Goal: Information Seeking & Learning: Learn about a topic

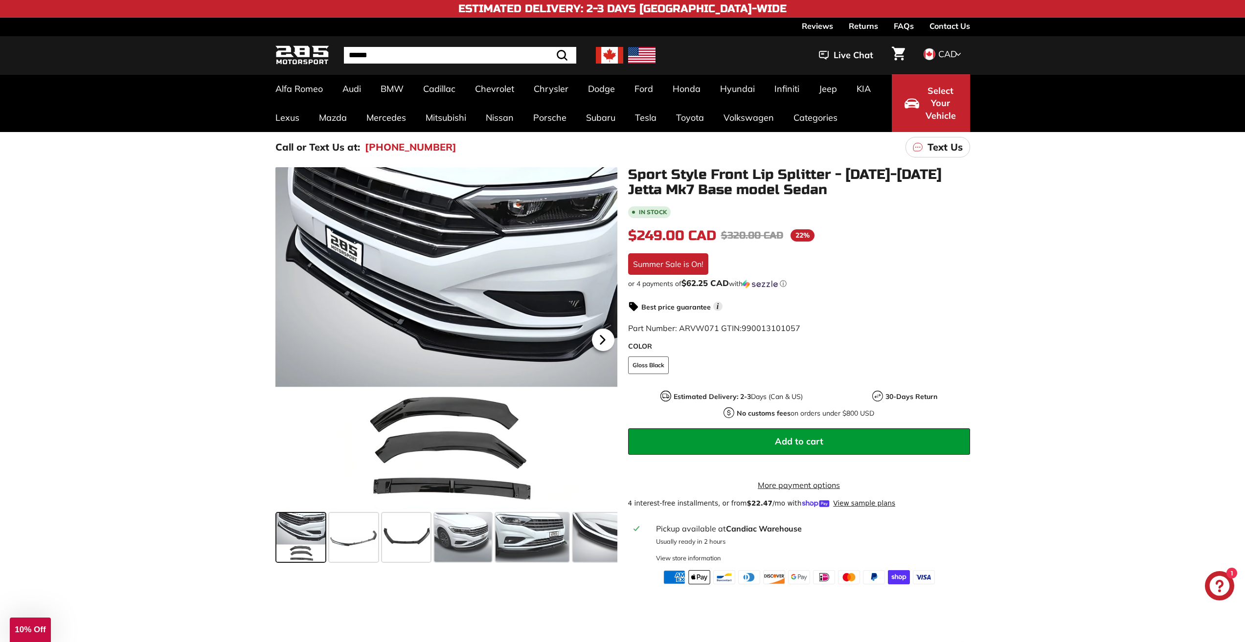
click at [604, 338] on icon at bounding box center [602, 340] width 22 height 22
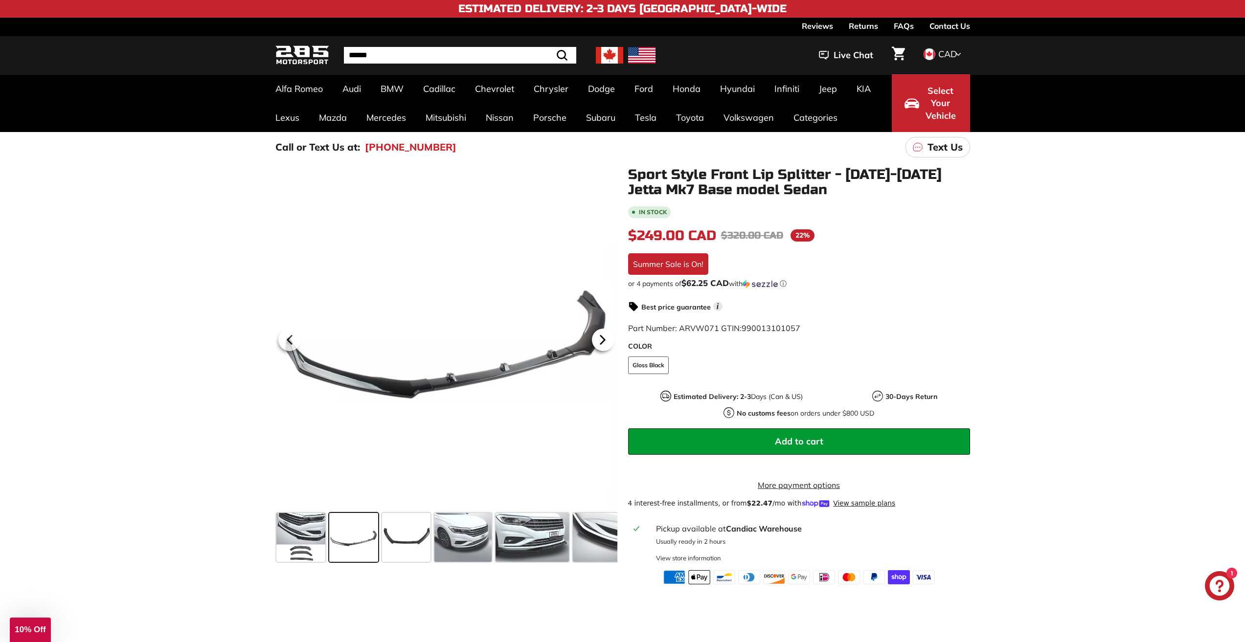
click at [604, 338] on icon at bounding box center [602, 340] width 22 height 22
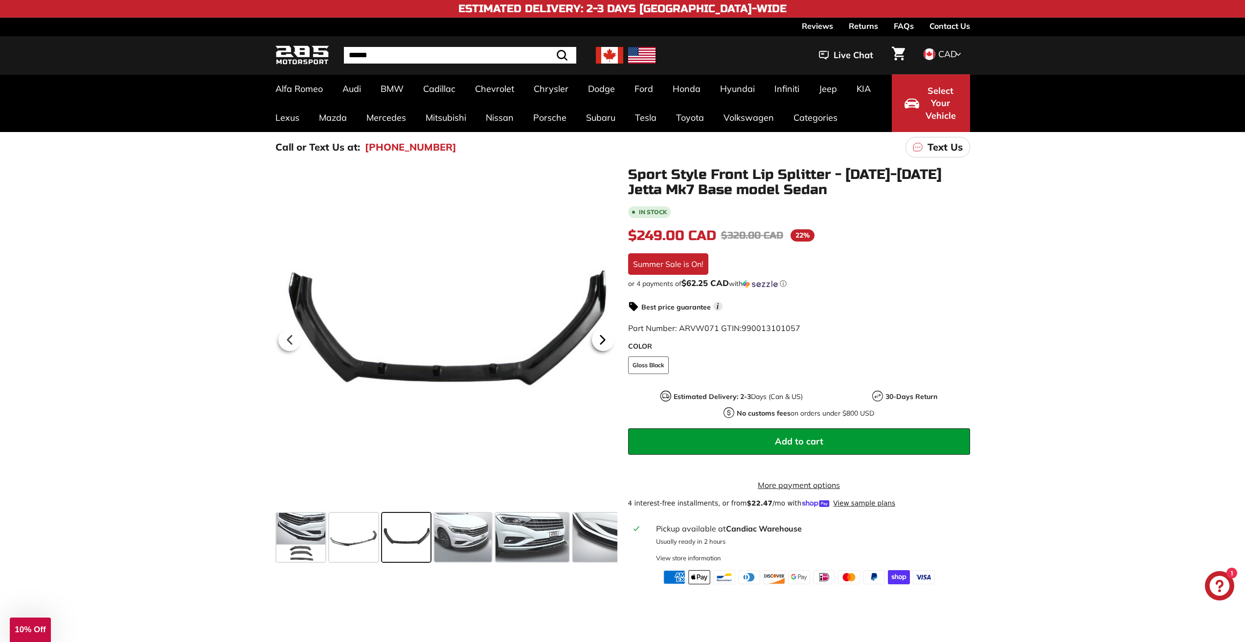
click at [603, 338] on icon at bounding box center [602, 340] width 4 height 8
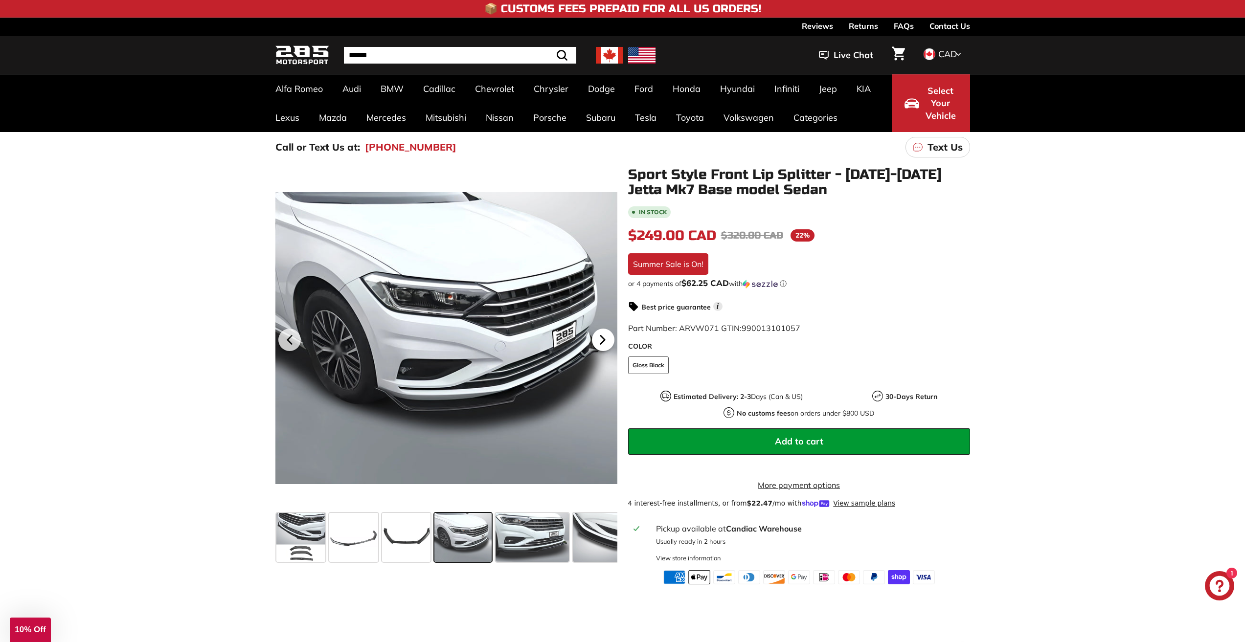
click at [603, 338] on icon at bounding box center [602, 340] width 4 height 8
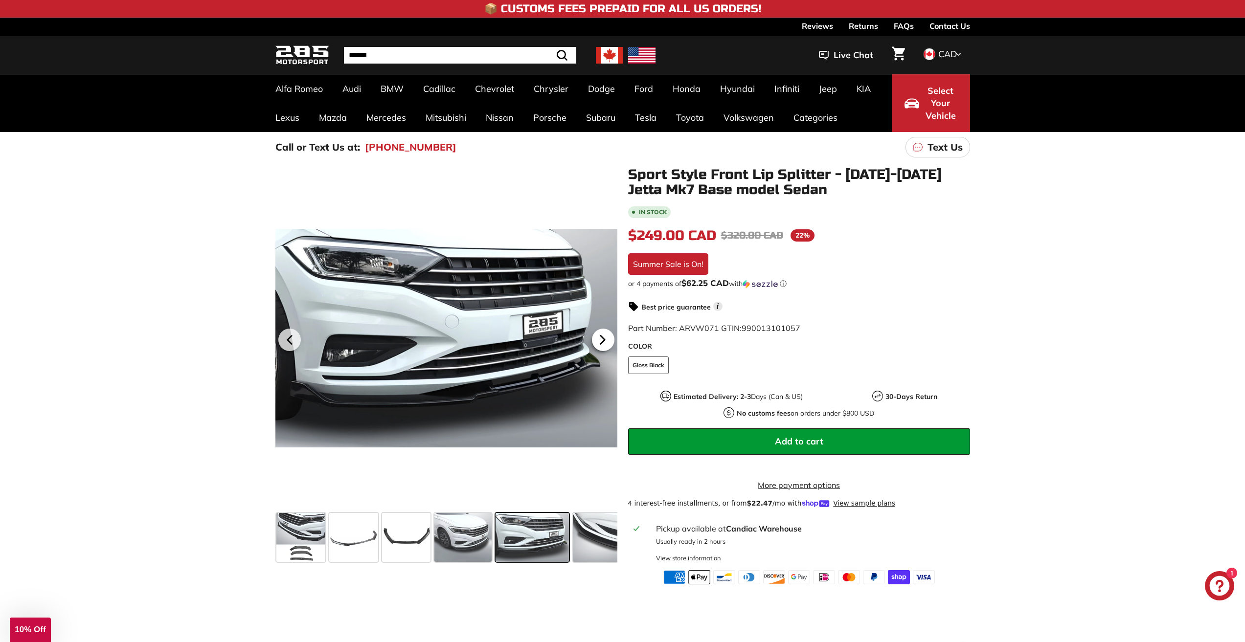
click at [603, 338] on icon at bounding box center [602, 340] width 4 height 8
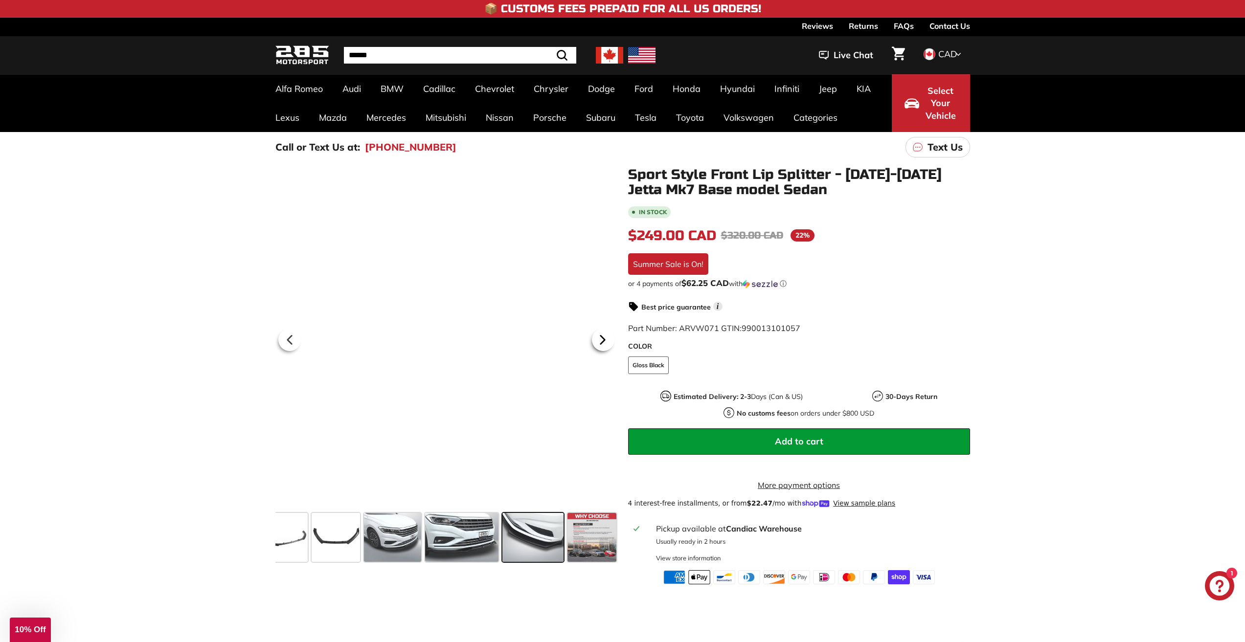
scroll to position [0, 72]
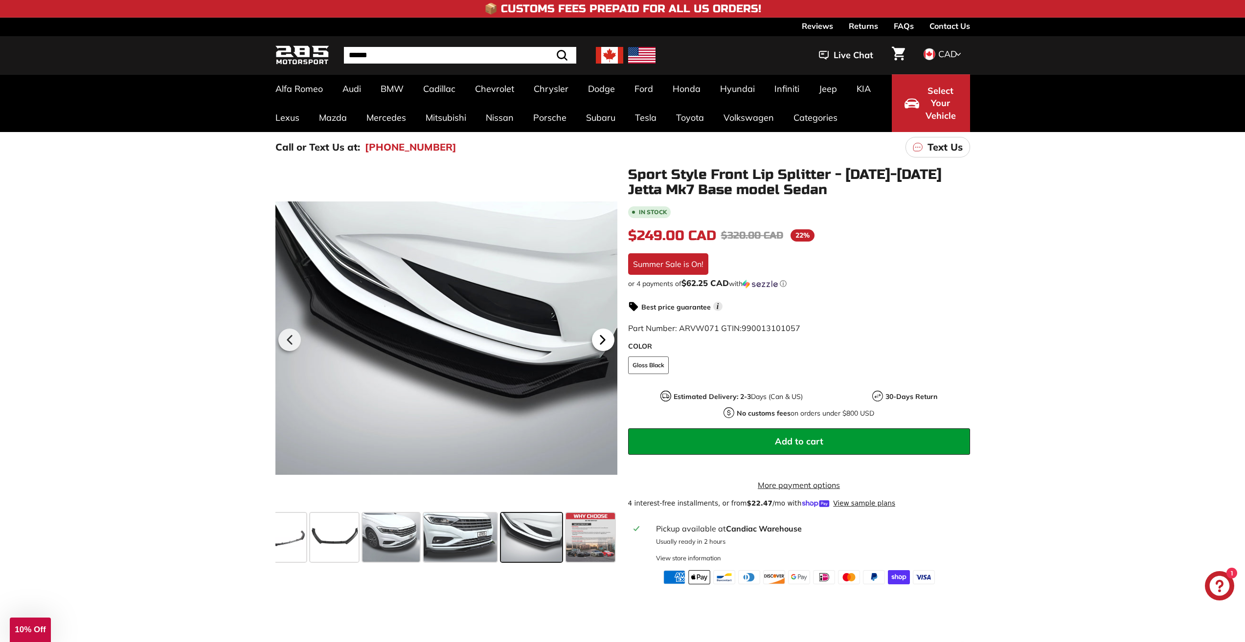
click at [603, 338] on icon at bounding box center [602, 340] width 4 height 8
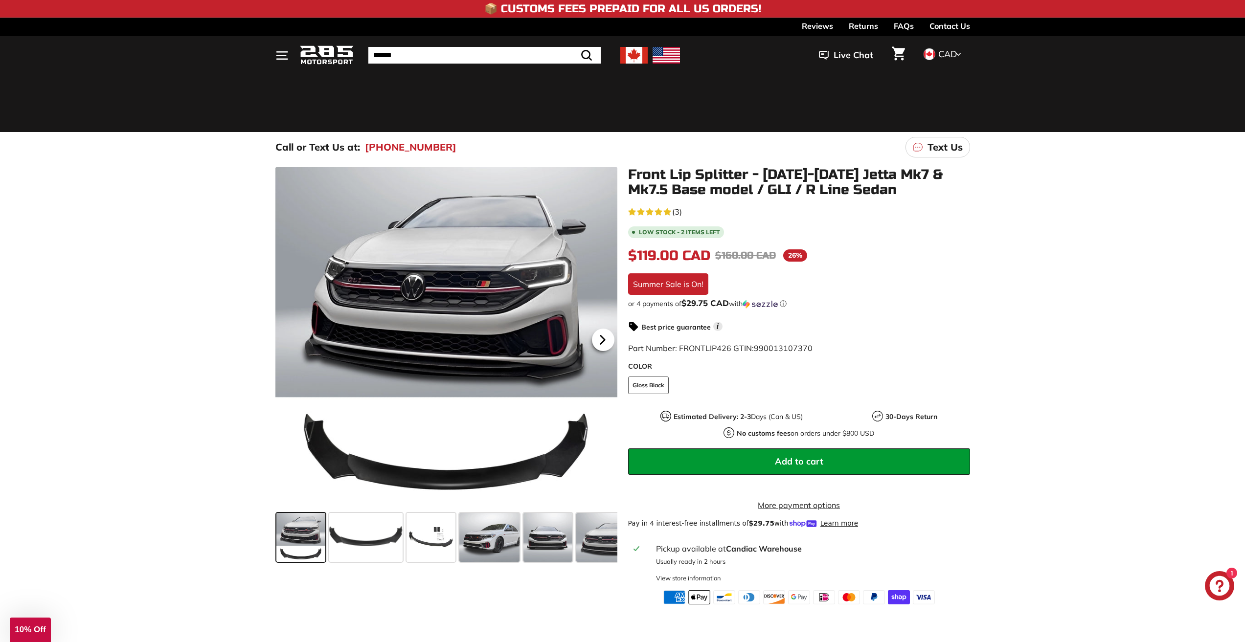
click at [599, 341] on icon at bounding box center [602, 340] width 22 height 22
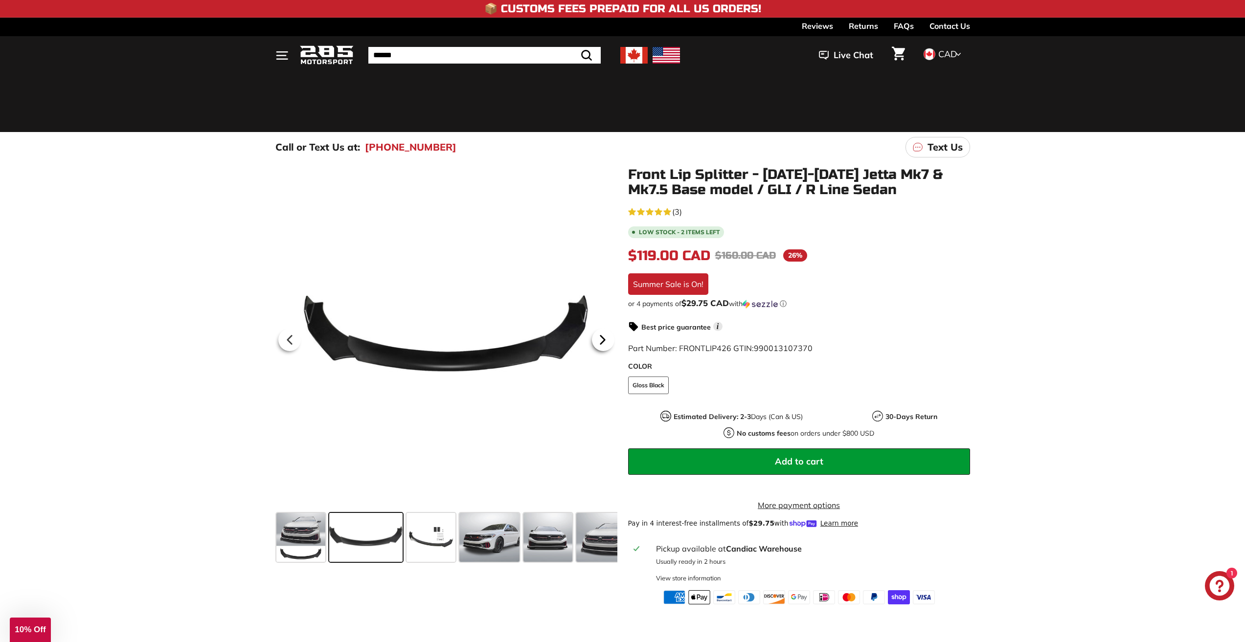
click at [599, 341] on icon at bounding box center [602, 340] width 22 height 22
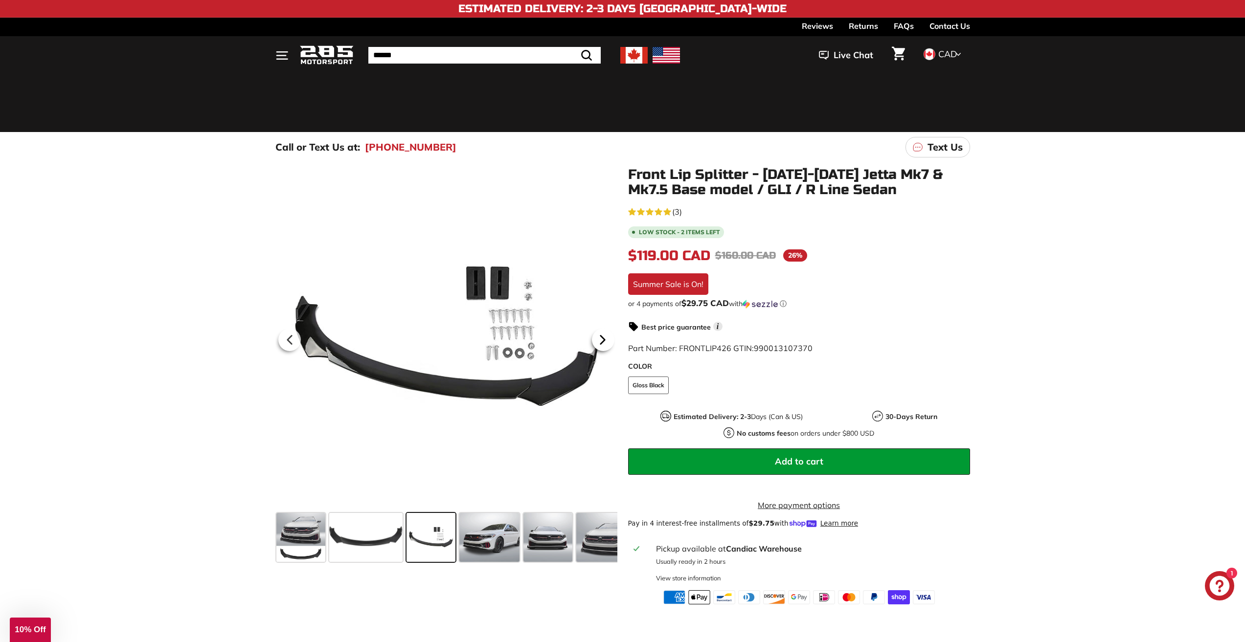
click at [599, 341] on icon at bounding box center [602, 340] width 22 height 22
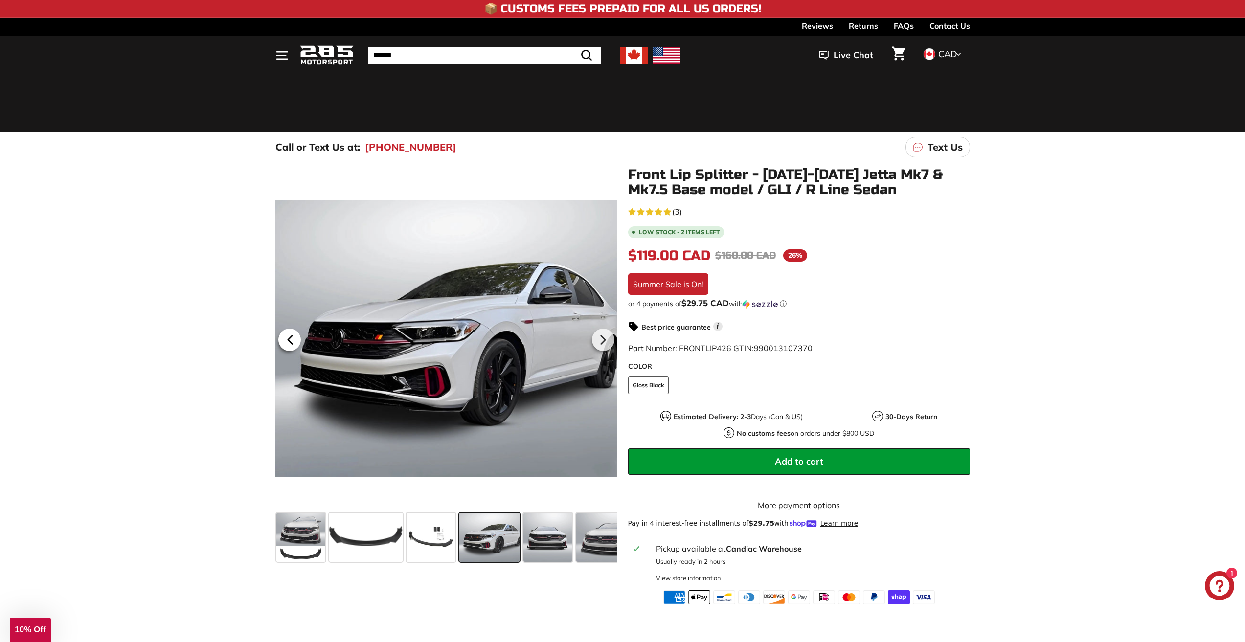
click at [292, 340] on icon at bounding box center [290, 340] width 22 height 22
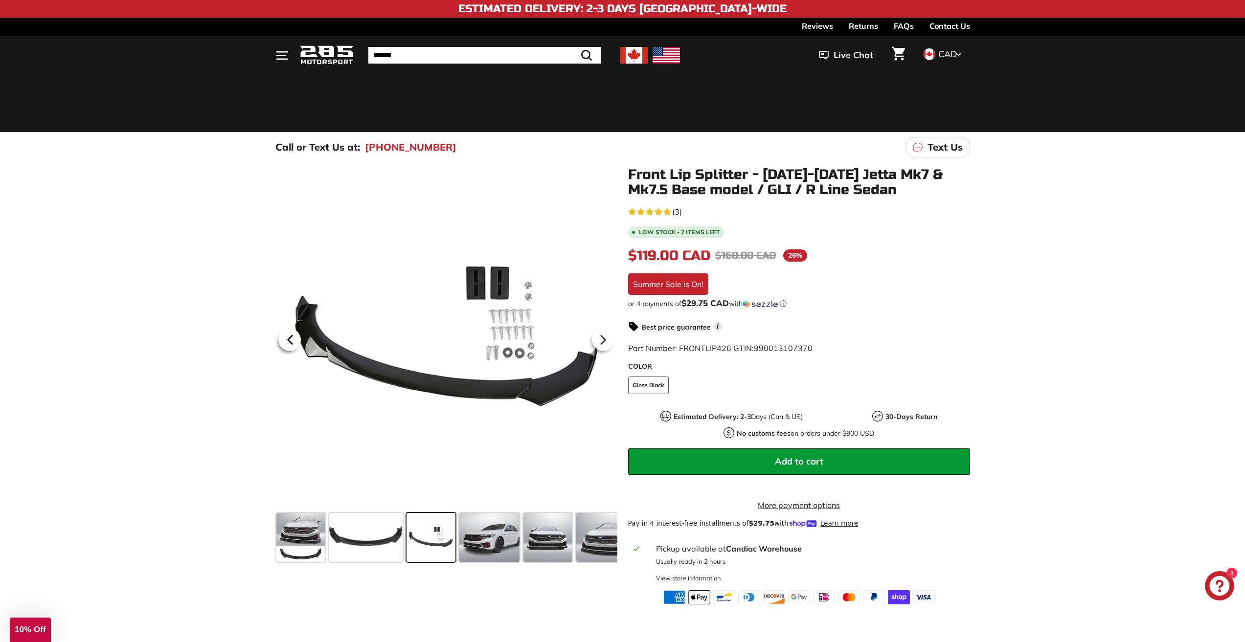
click at [298, 347] on icon at bounding box center [290, 340] width 22 height 22
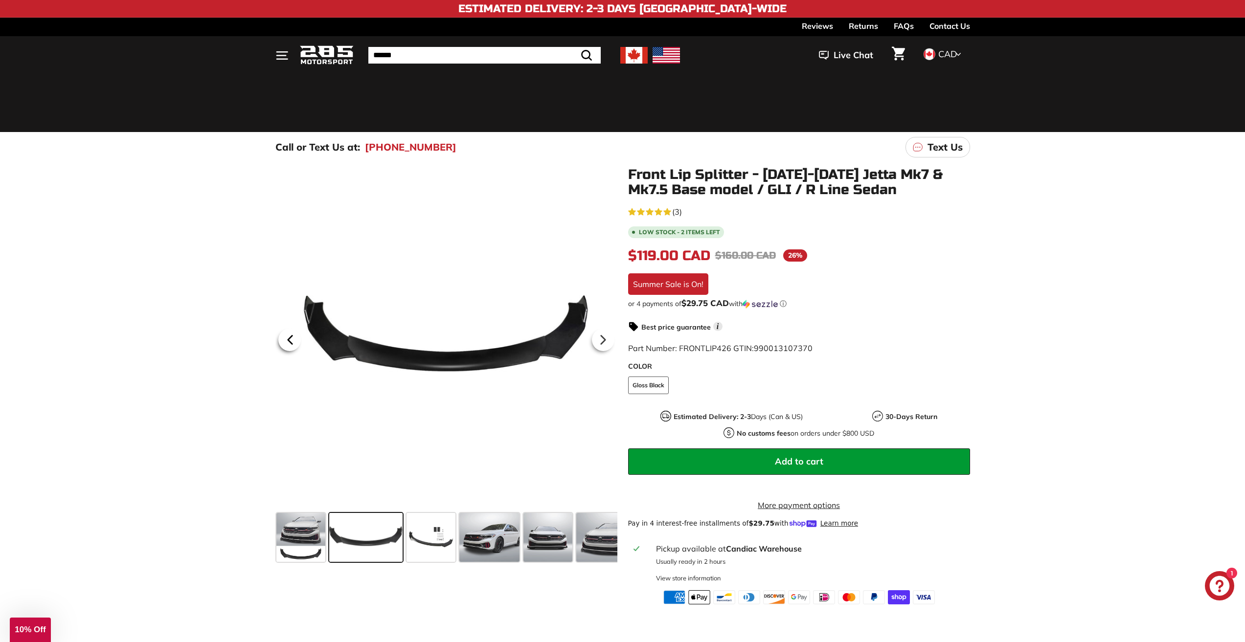
click at [294, 343] on icon at bounding box center [290, 340] width 22 height 22
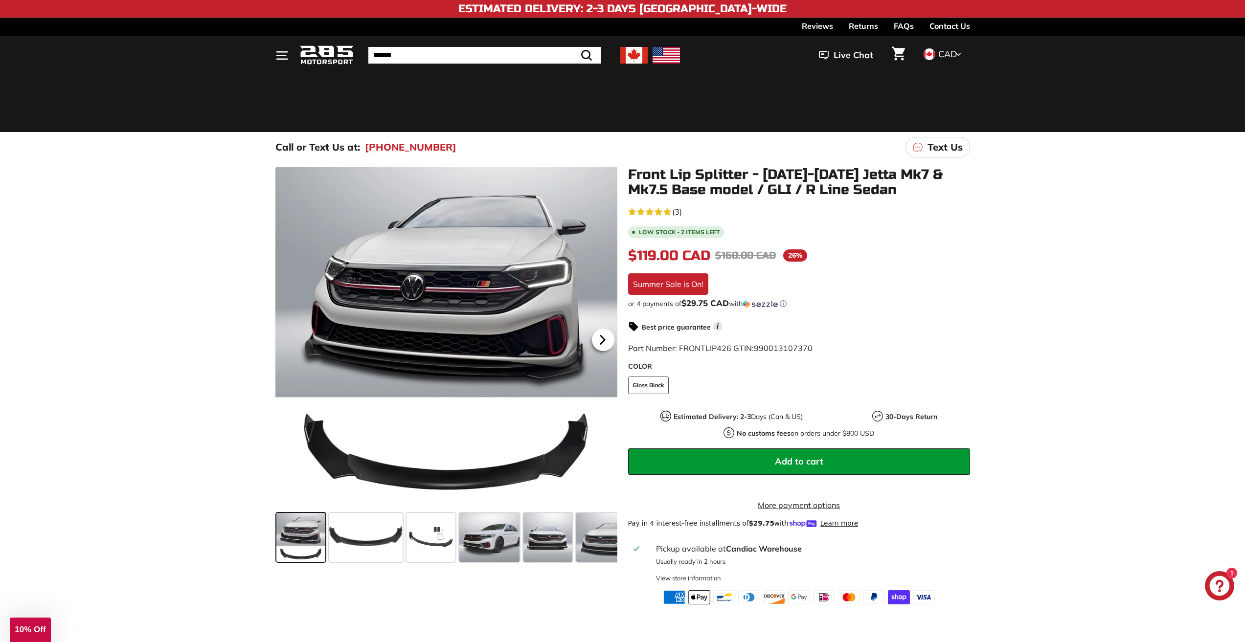
click at [599, 345] on icon at bounding box center [602, 340] width 22 height 22
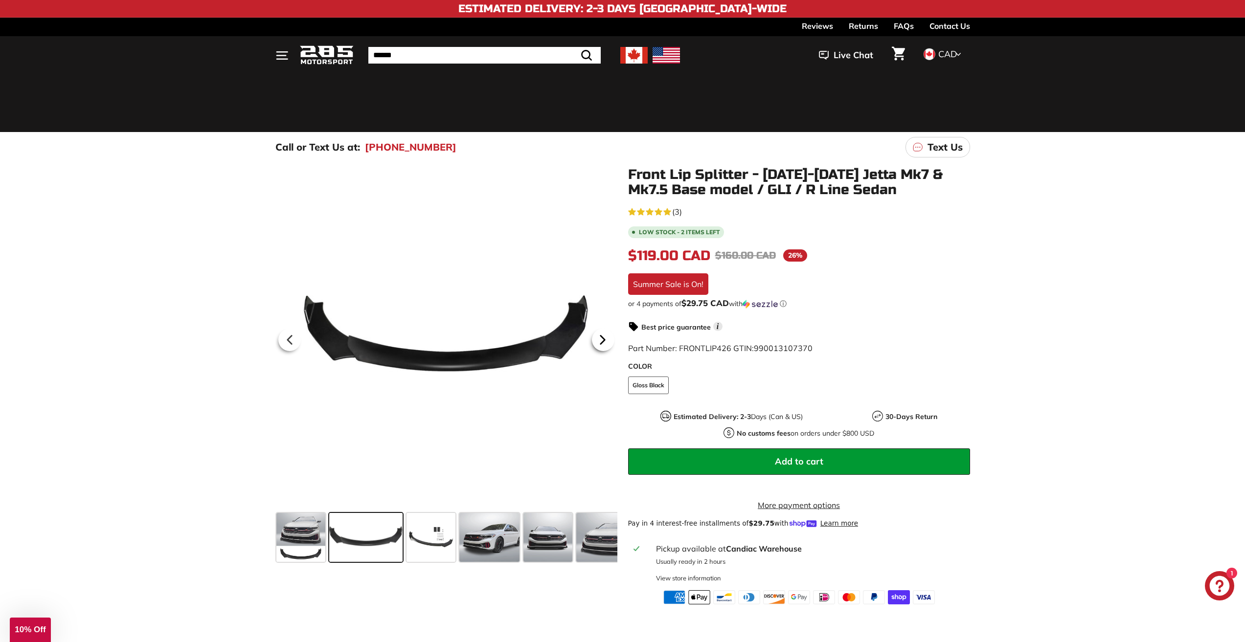
click at [599, 345] on icon at bounding box center [602, 340] width 22 height 22
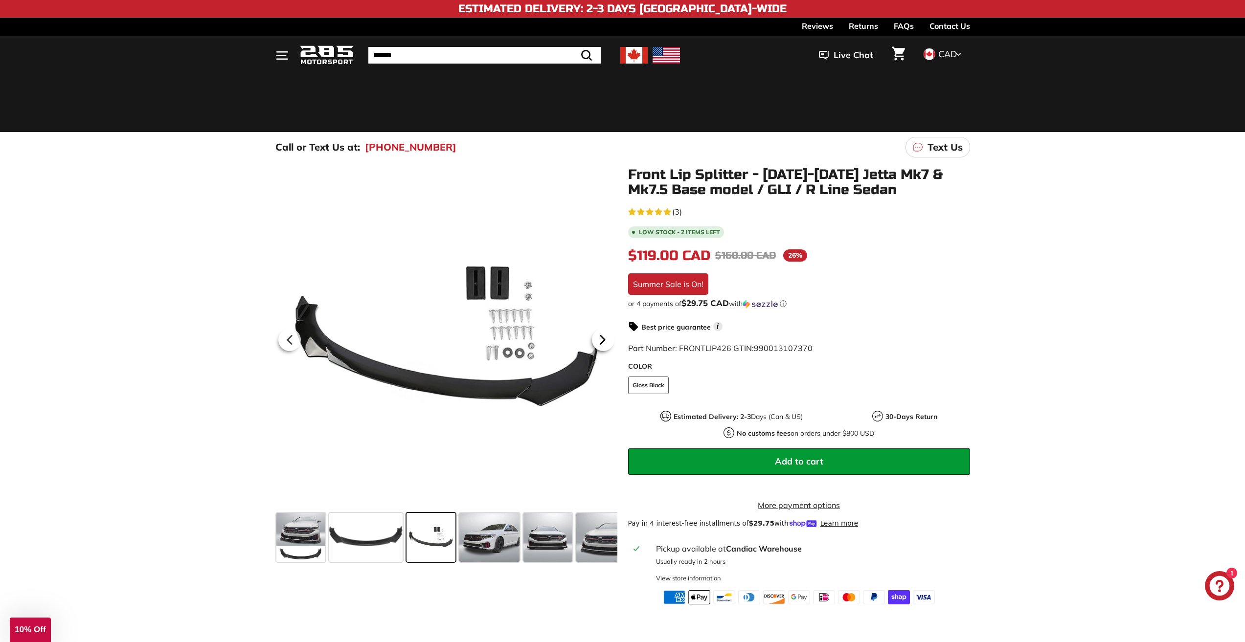
click at [599, 345] on icon at bounding box center [602, 340] width 22 height 22
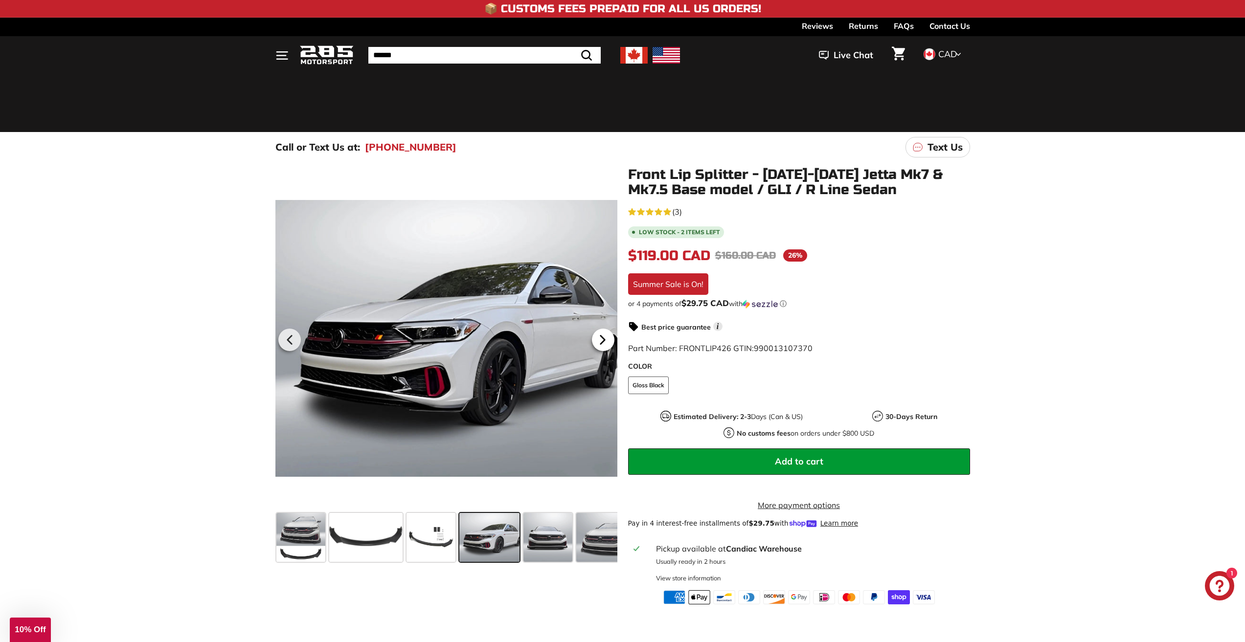
click at [599, 345] on icon at bounding box center [602, 340] width 22 height 22
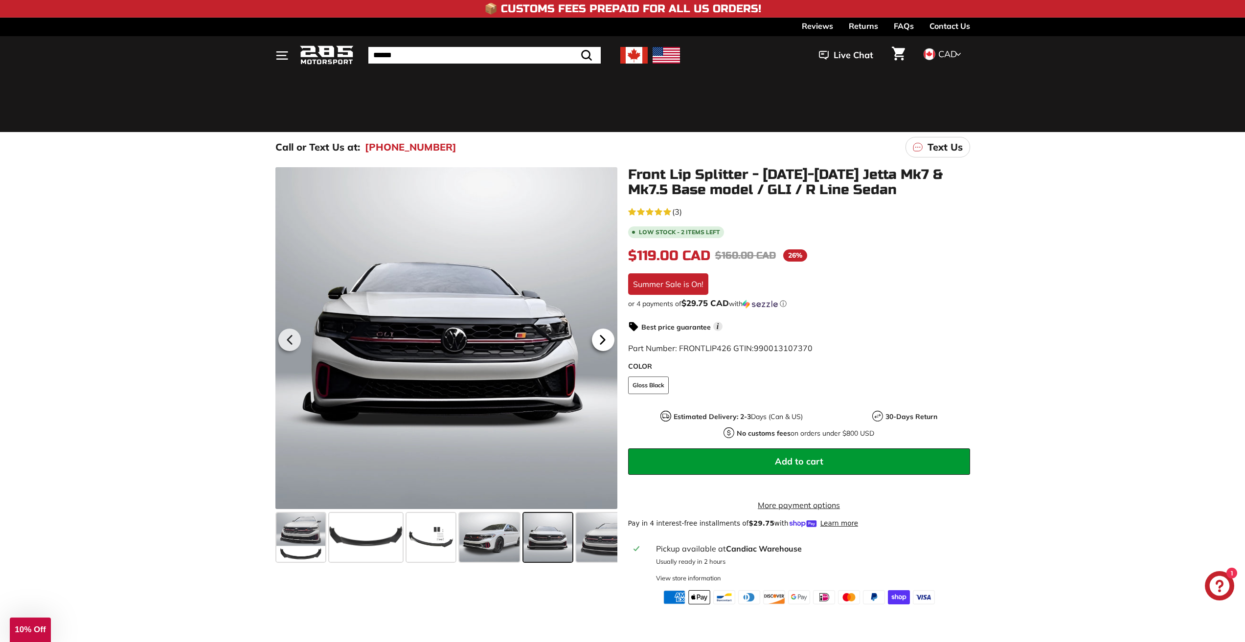
click at [599, 345] on icon at bounding box center [602, 340] width 22 height 22
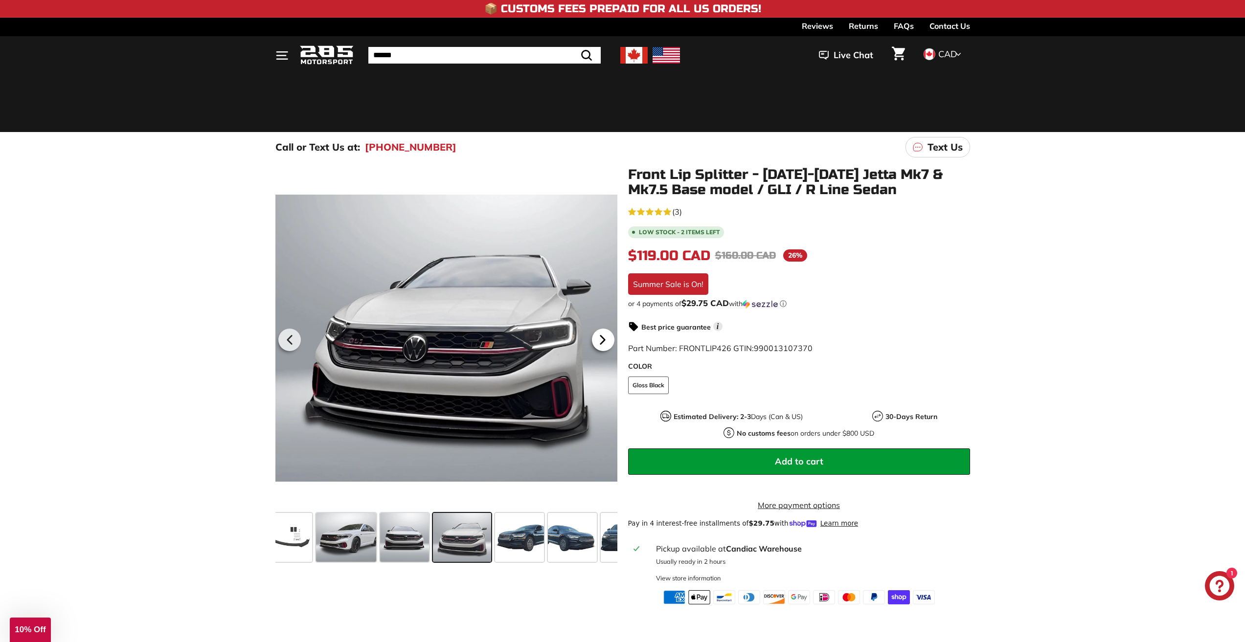
scroll to position [0, 159]
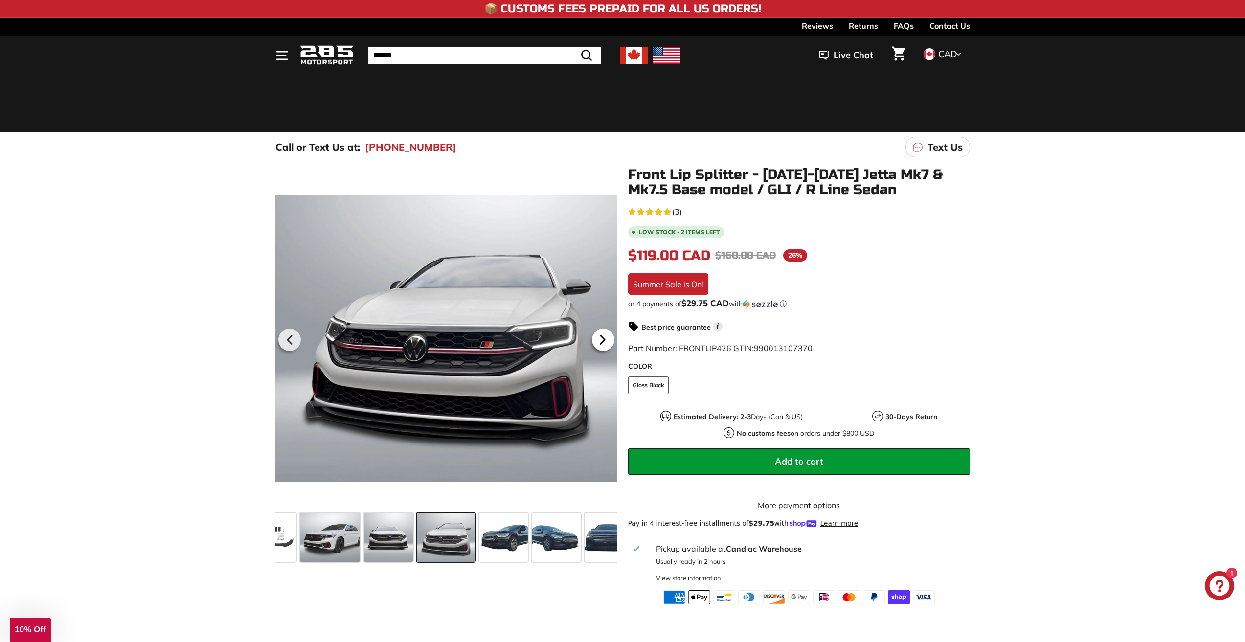
click at [599, 345] on icon at bounding box center [602, 340] width 22 height 22
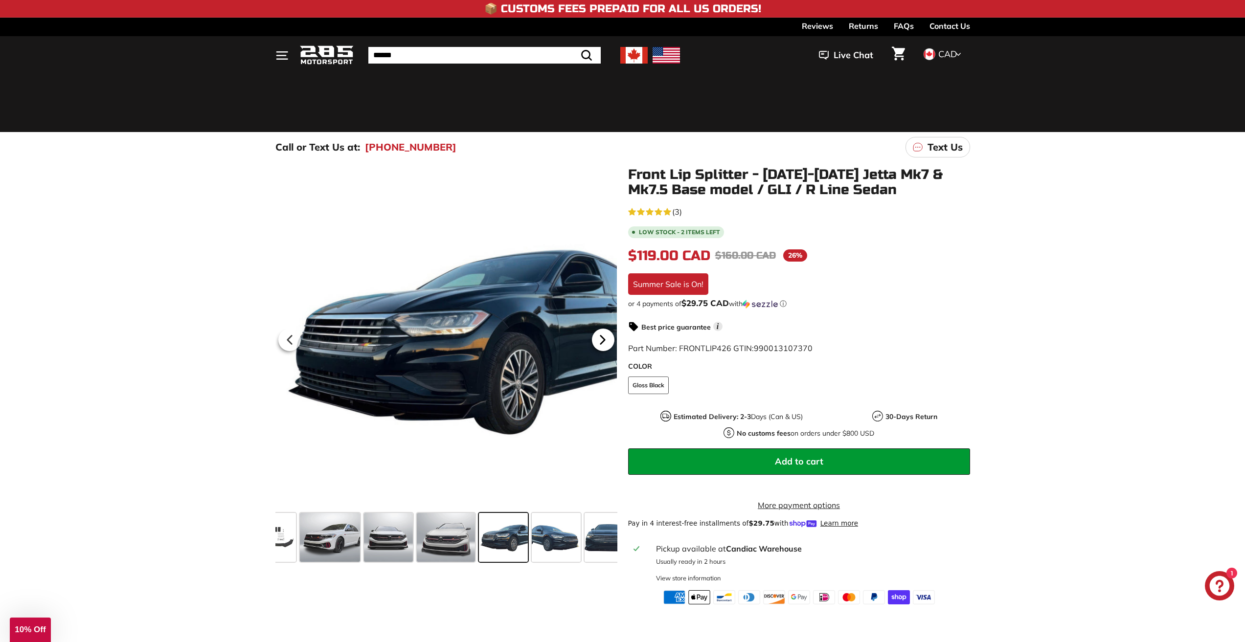
click at [599, 345] on icon at bounding box center [602, 340] width 22 height 22
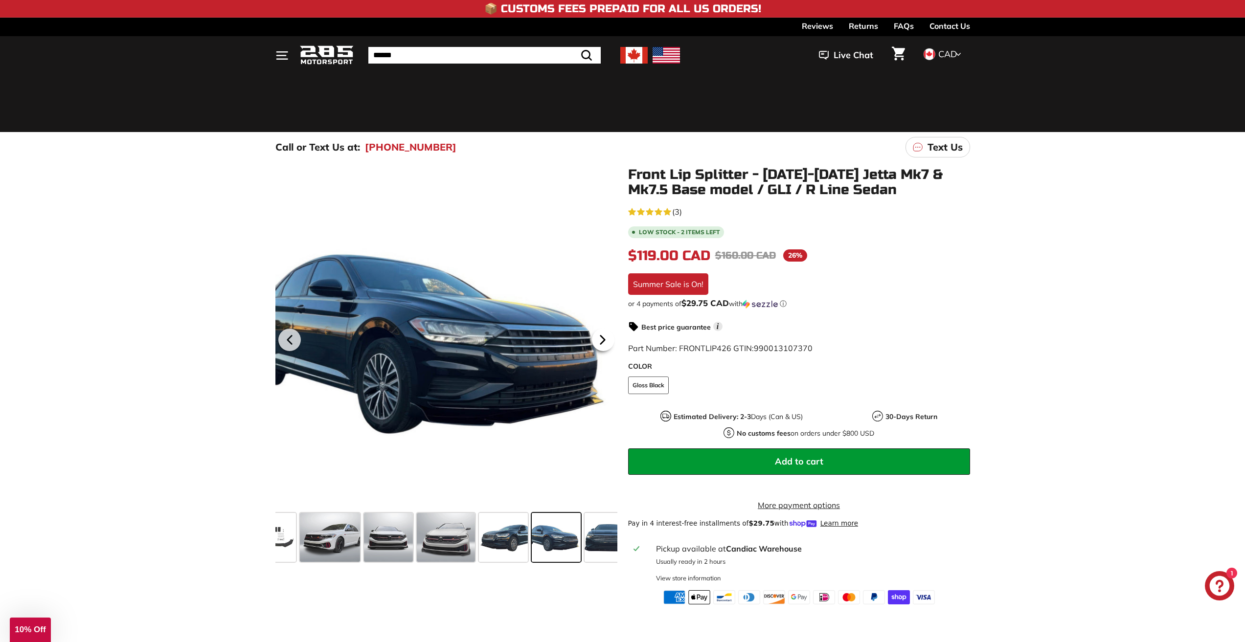
click at [599, 345] on icon at bounding box center [602, 340] width 22 height 22
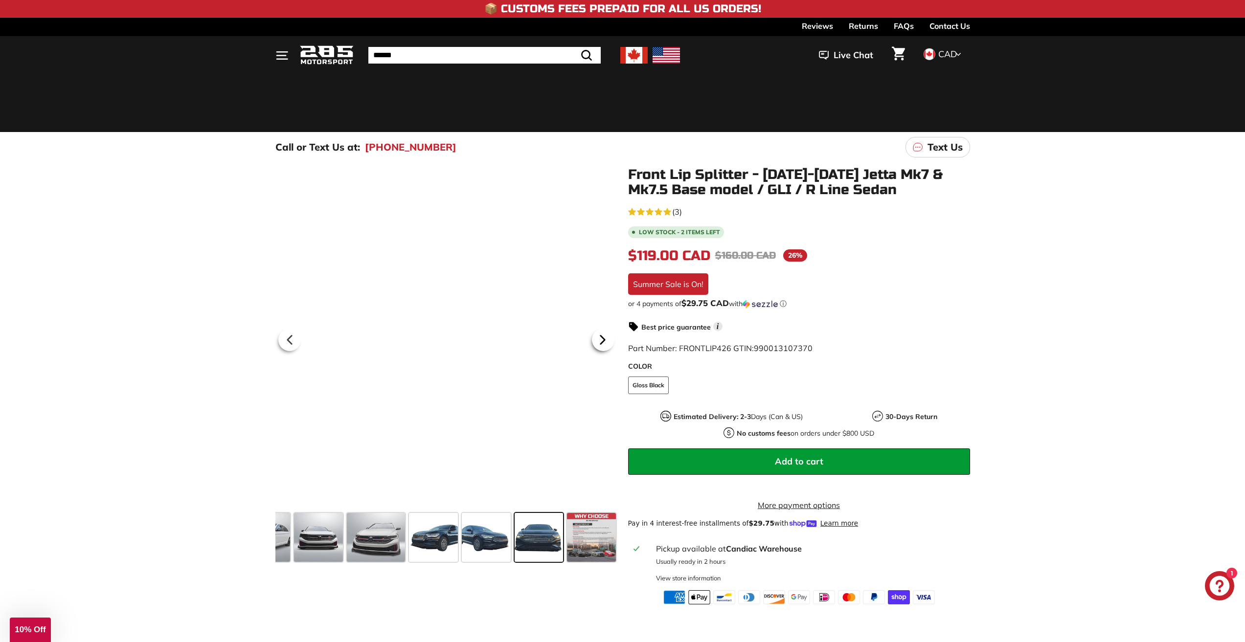
scroll to position [0, 230]
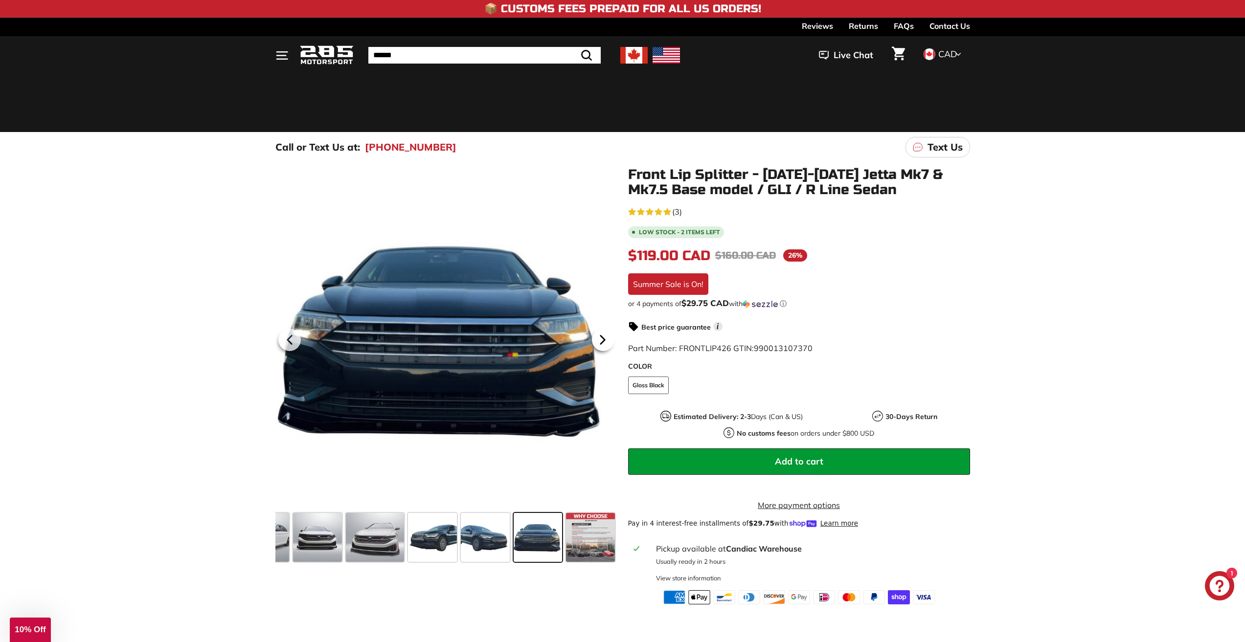
click at [599, 345] on icon at bounding box center [602, 340] width 22 height 22
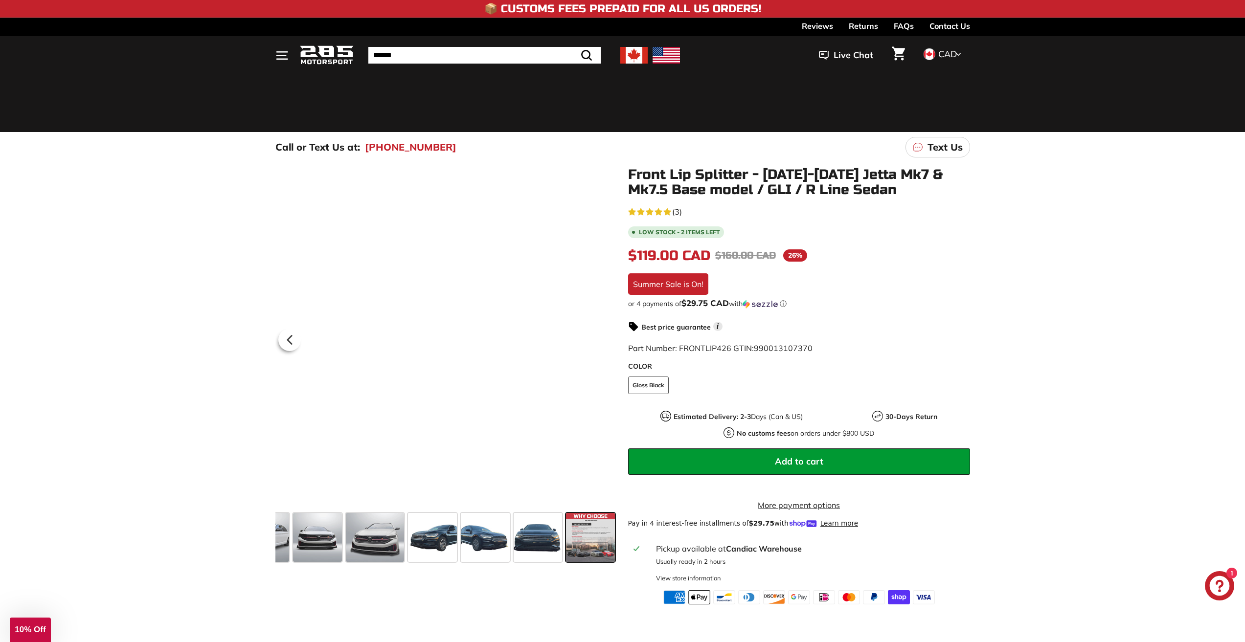
click at [599, 345] on div at bounding box center [446, 338] width 342 height 342
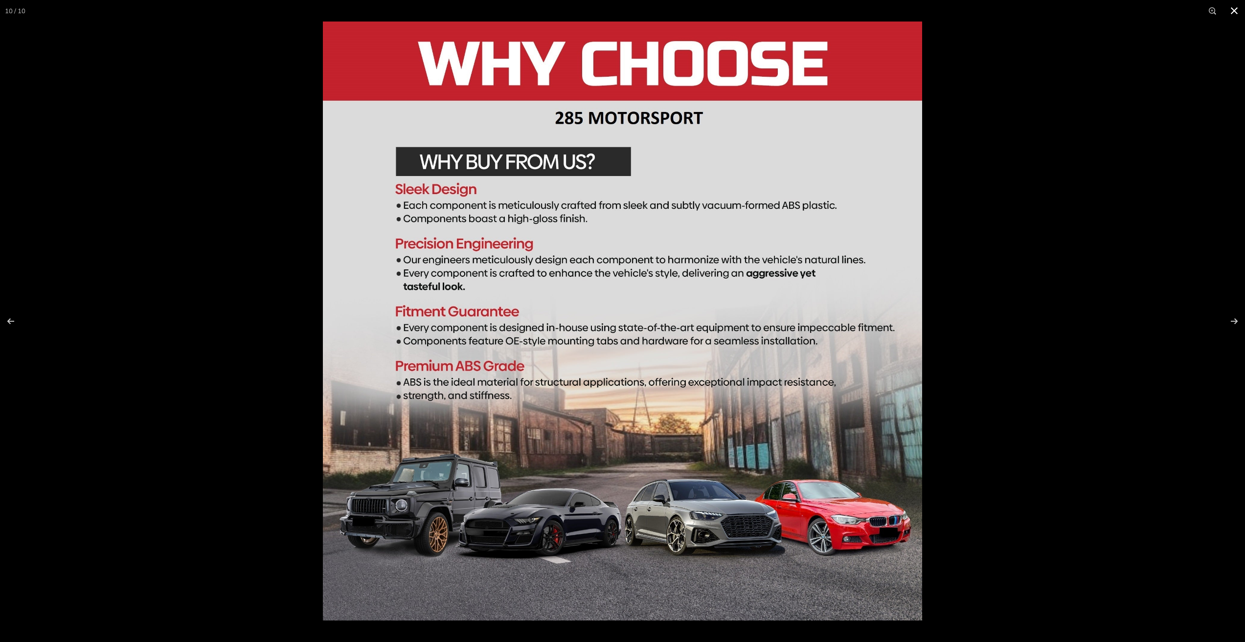
click at [1091, 375] on div at bounding box center [945, 343] width 1245 height 642
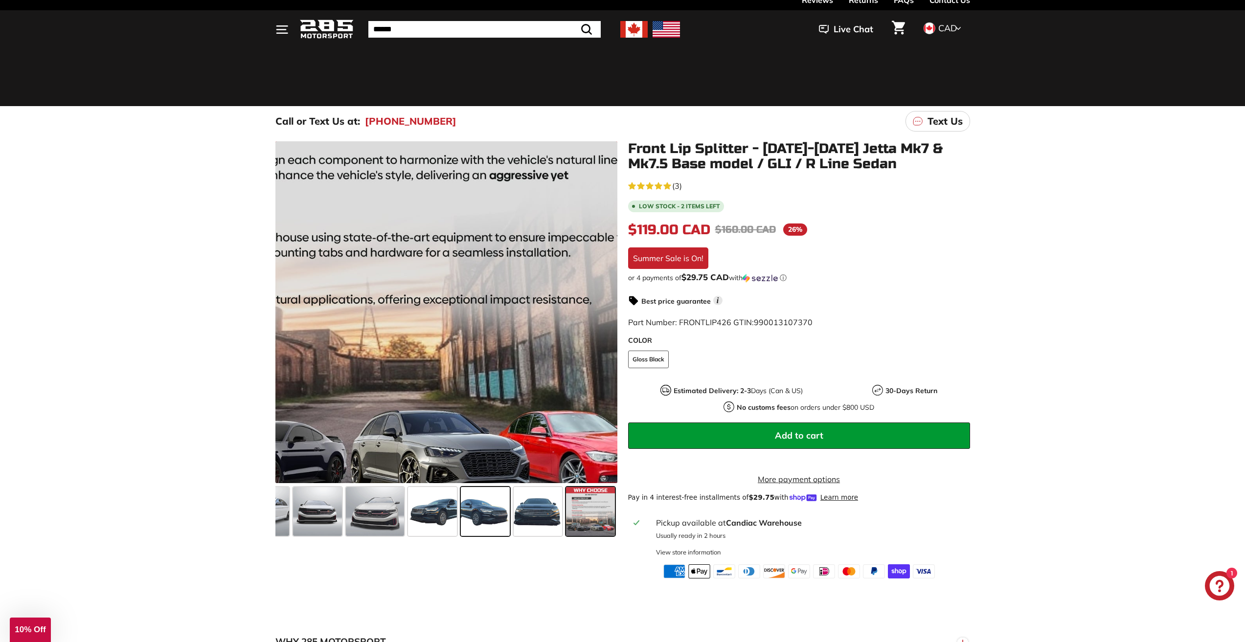
scroll to position [98, 0]
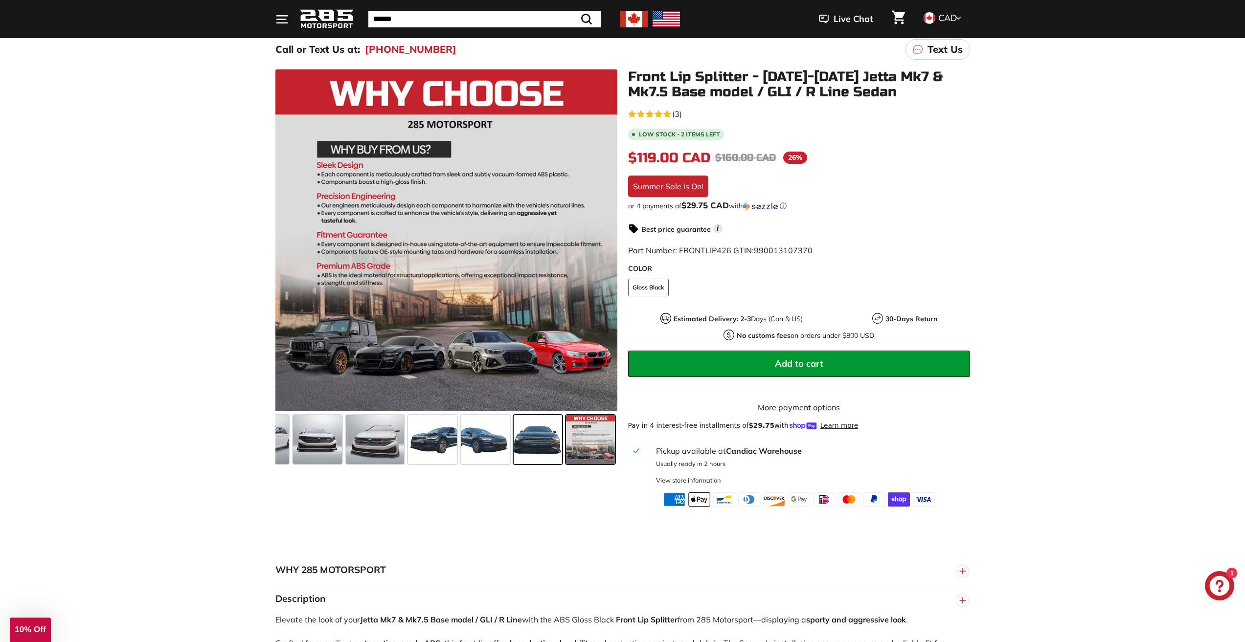
click at [515, 451] on span at bounding box center [538, 439] width 49 height 49
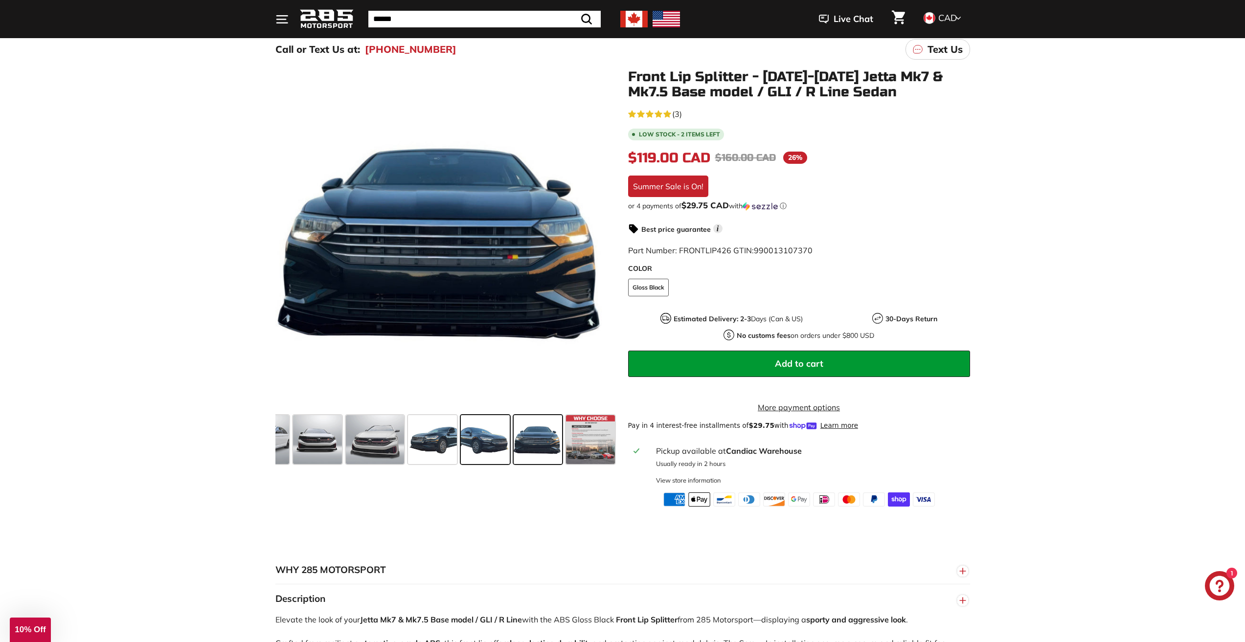
click at [484, 448] on span at bounding box center [485, 439] width 49 height 49
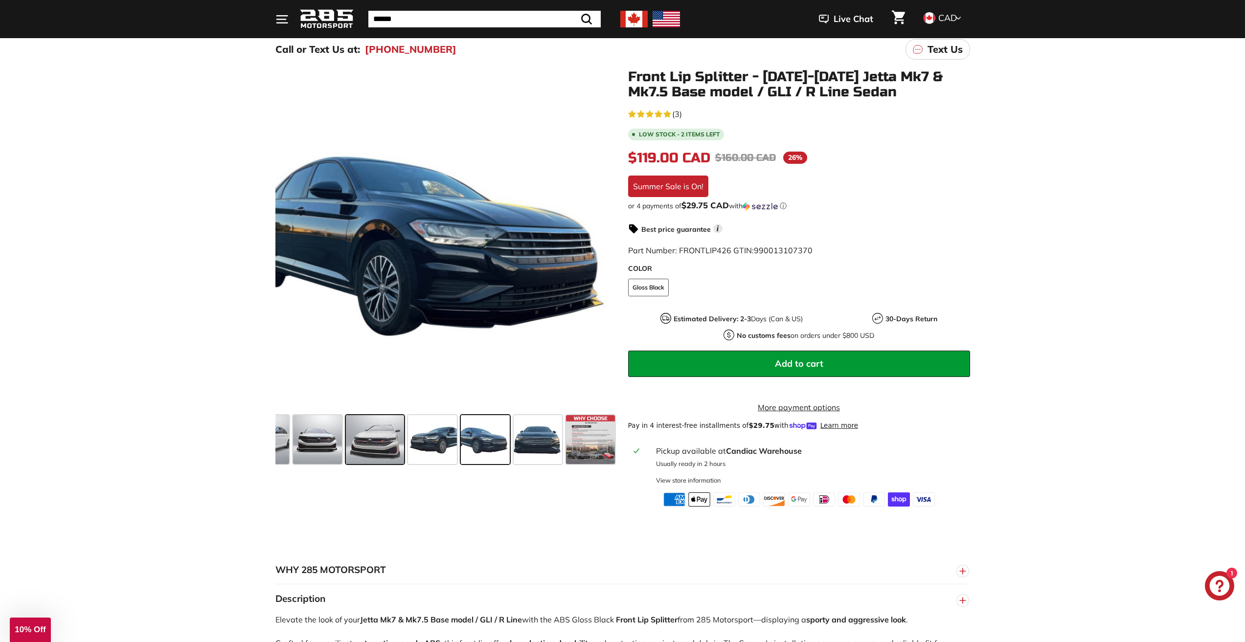
click at [391, 447] on span at bounding box center [375, 439] width 58 height 49
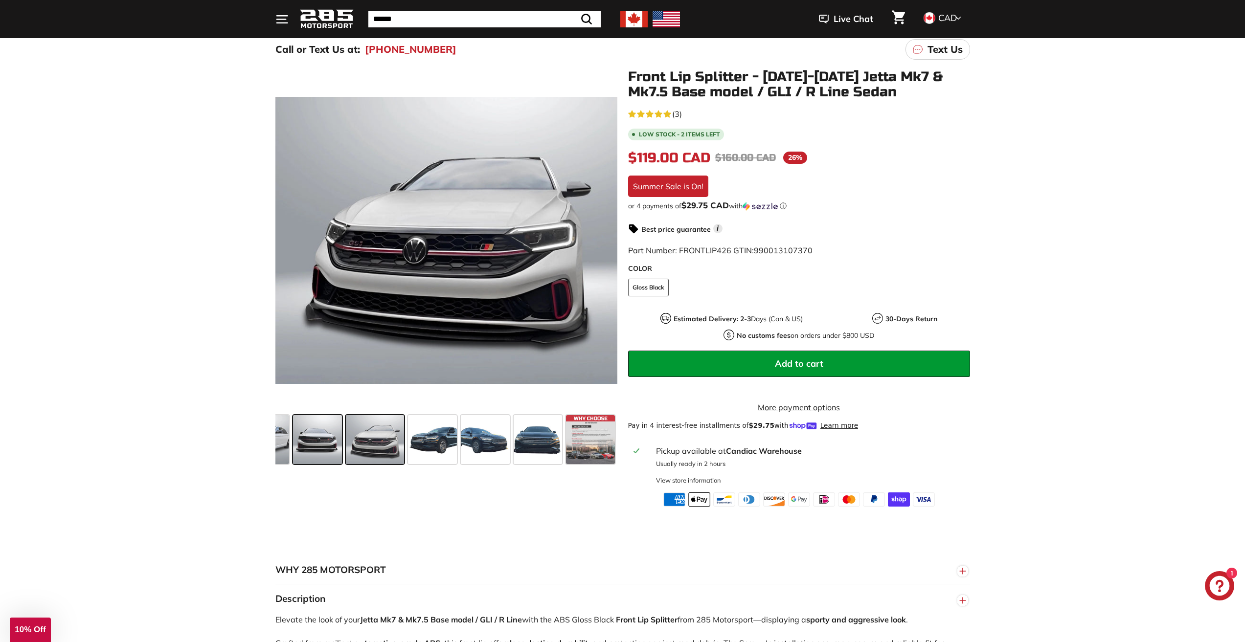
click at [313, 446] on span at bounding box center [317, 439] width 49 height 49
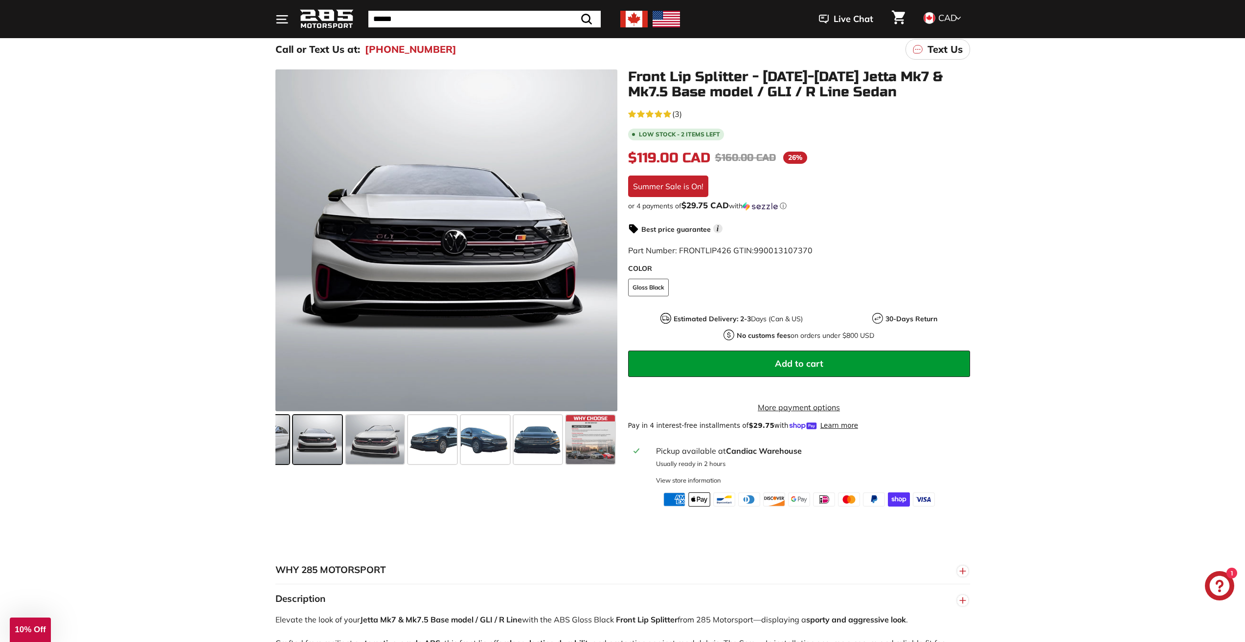
click at [283, 442] on span at bounding box center [259, 439] width 61 height 49
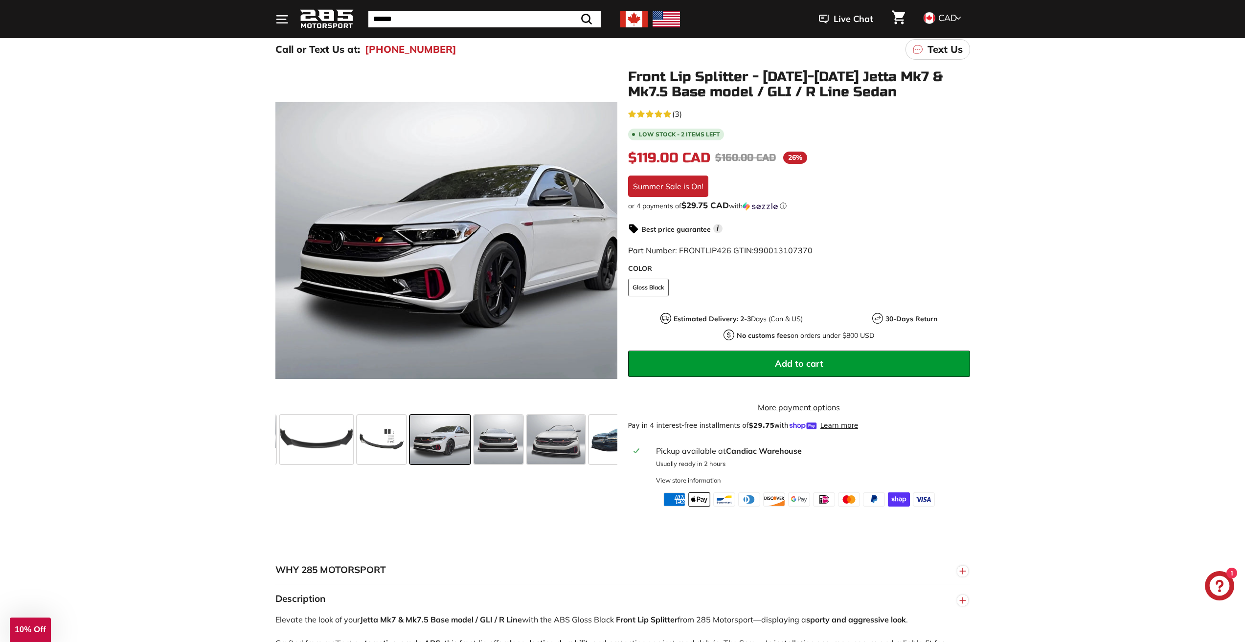
scroll to position [0, 44]
click at [333, 441] on span at bounding box center [322, 439] width 73 height 49
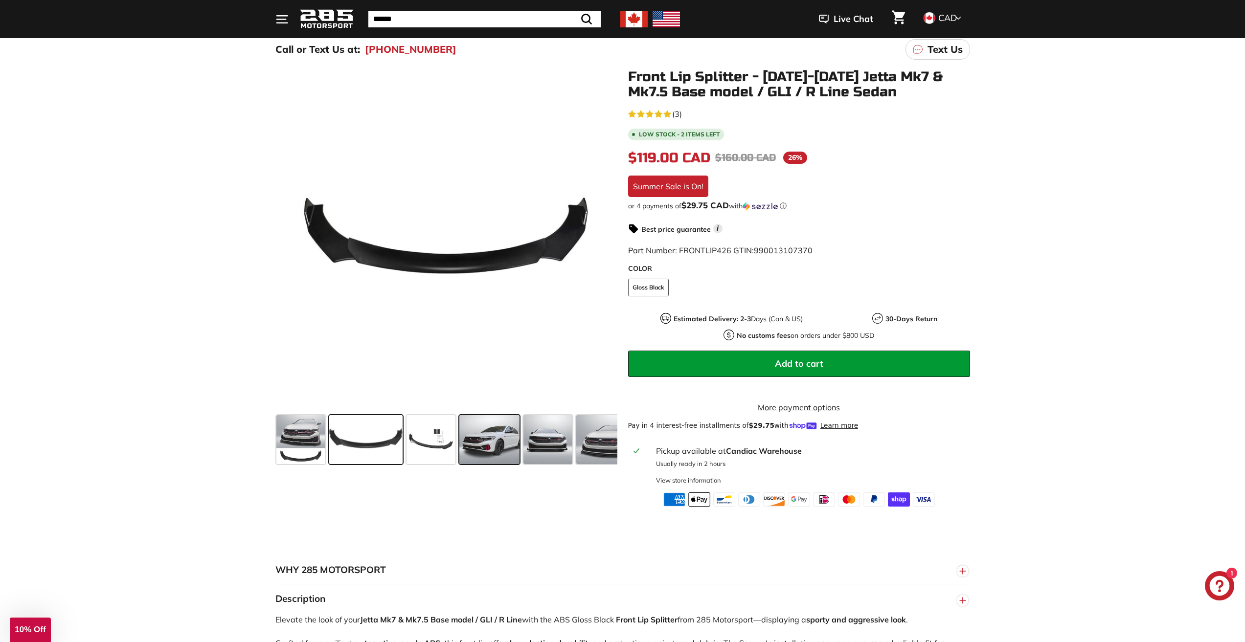
click at [515, 438] on span at bounding box center [489, 439] width 61 height 49
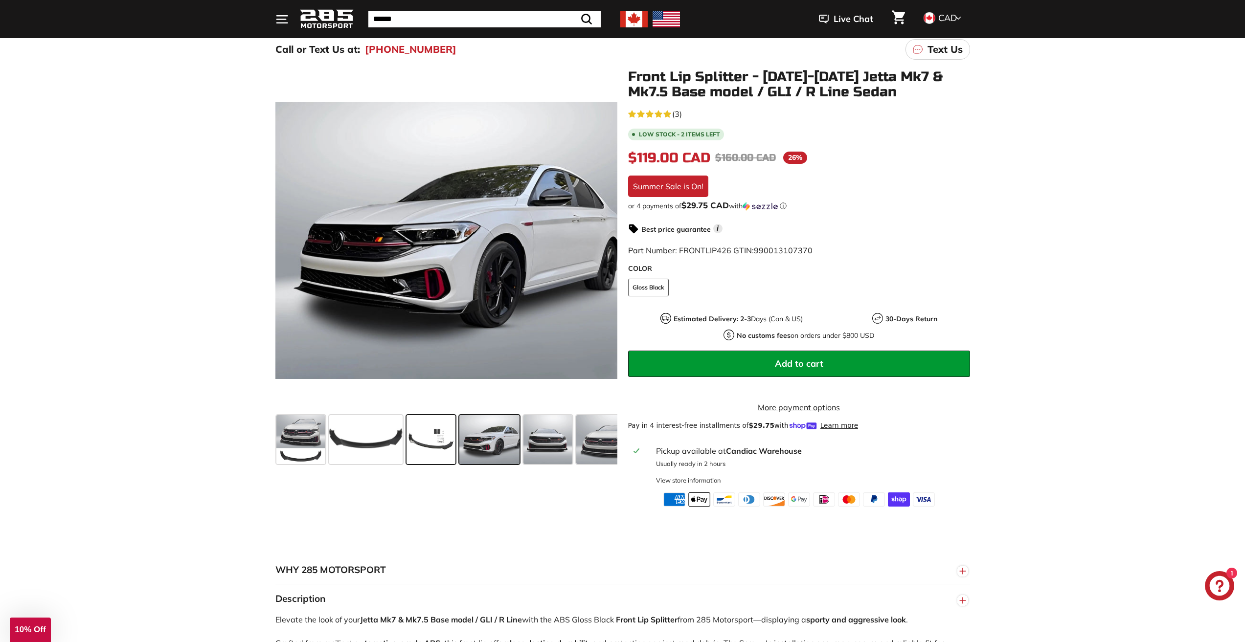
click at [417, 433] on span at bounding box center [430, 439] width 49 height 49
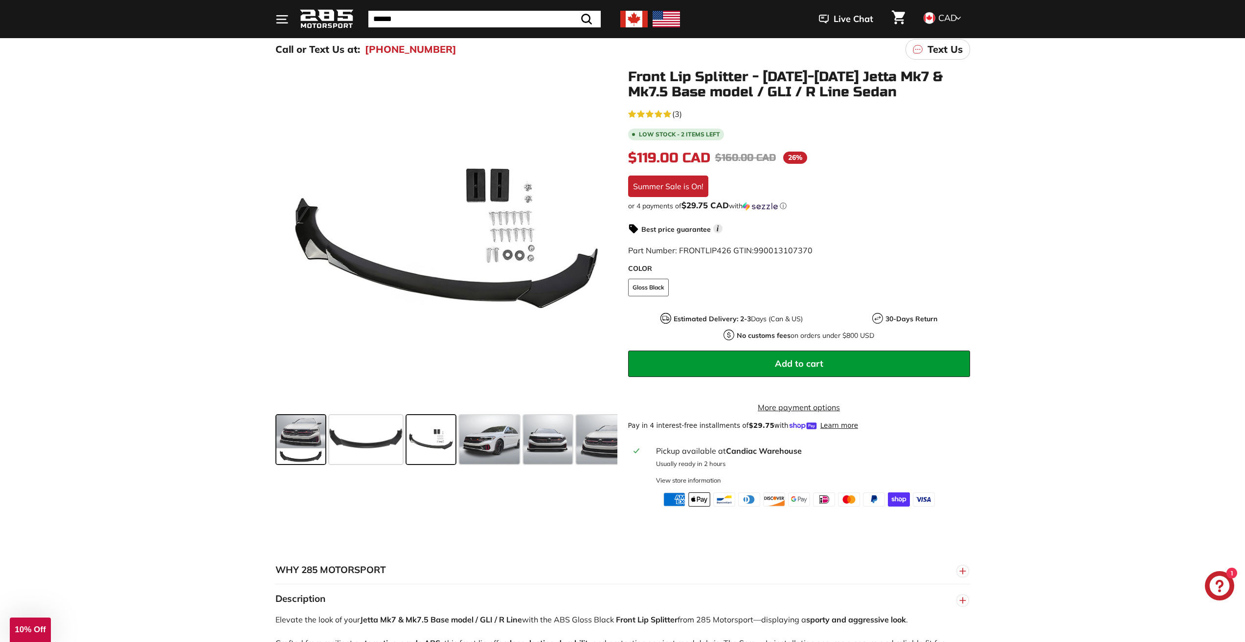
click at [303, 442] on span at bounding box center [300, 439] width 49 height 49
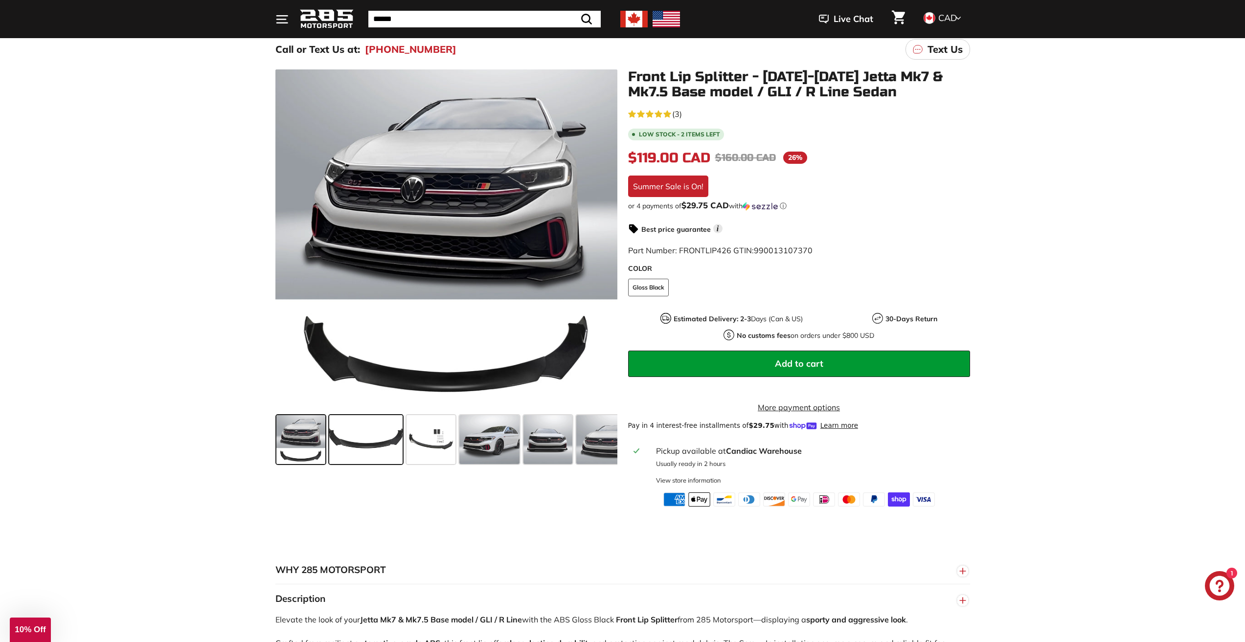
click at [354, 444] on span at bounding box center [365, 439] width 73 height 49
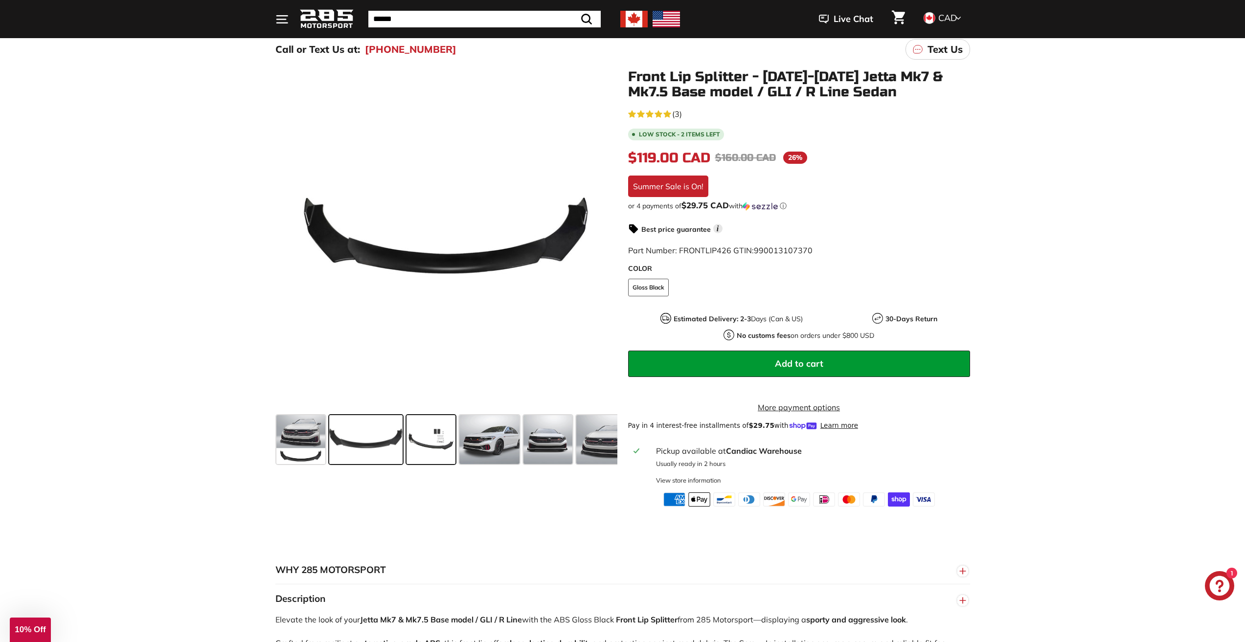
click at [424, 447] on span at bounding box center [430, 439] width 49 height 49
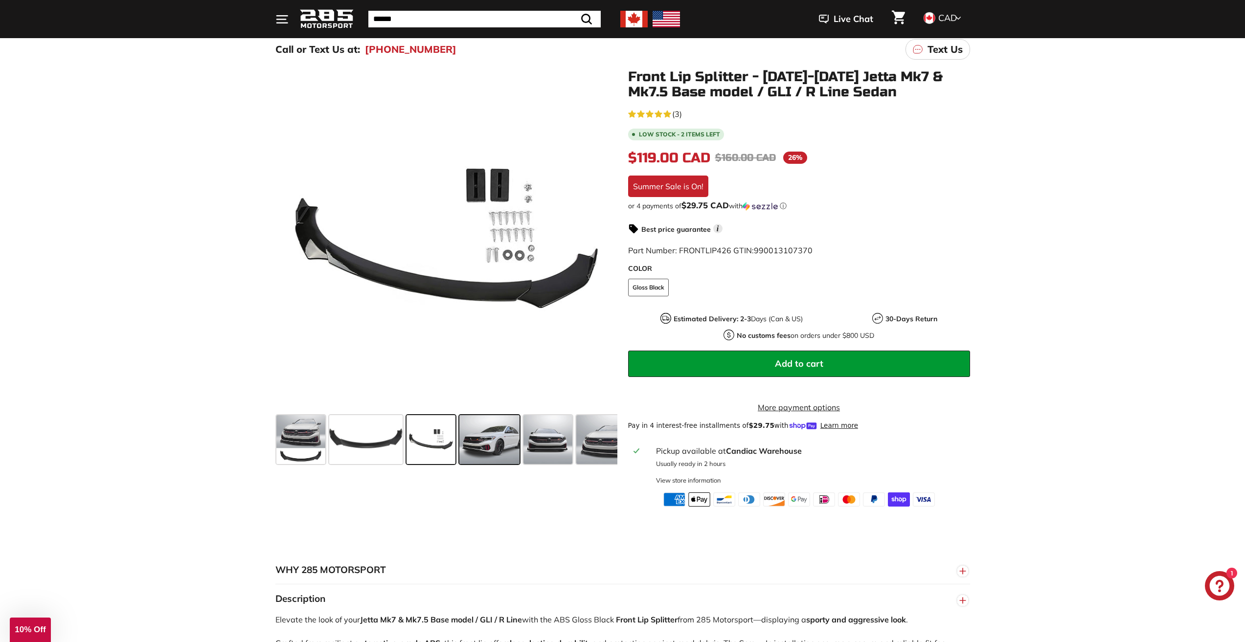
click at [481, 449] on span at bounding box center [489, 439] width 61 height 49
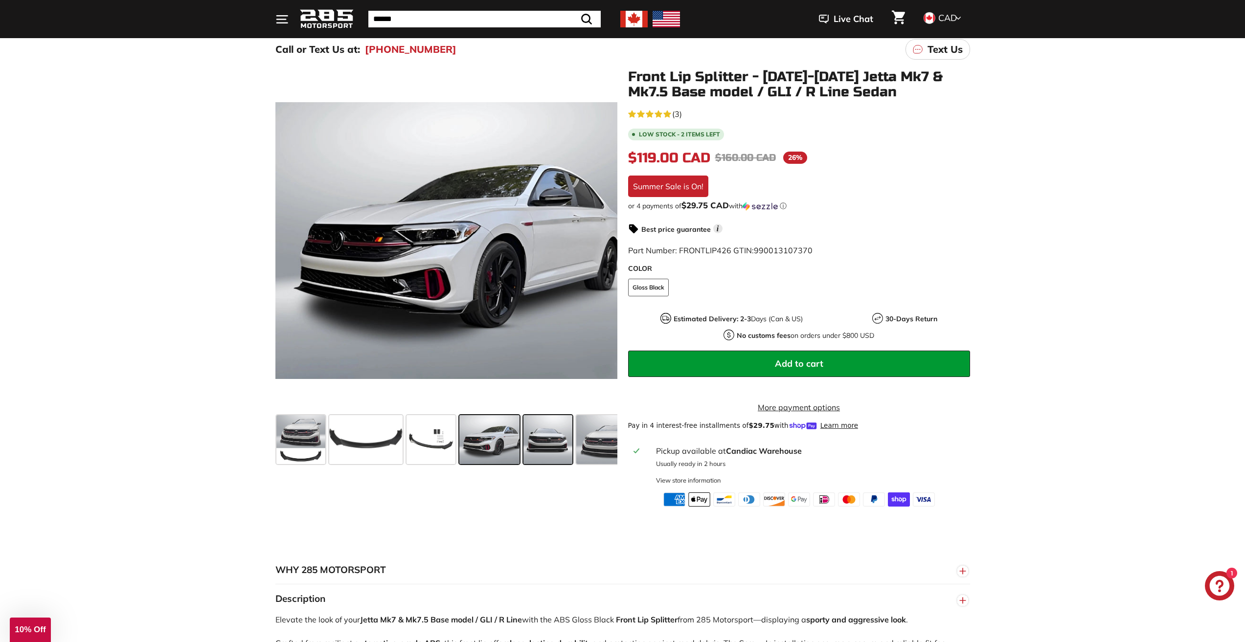
click at [543, 445] on span at bounding box center [547, 439] width 49 height 49
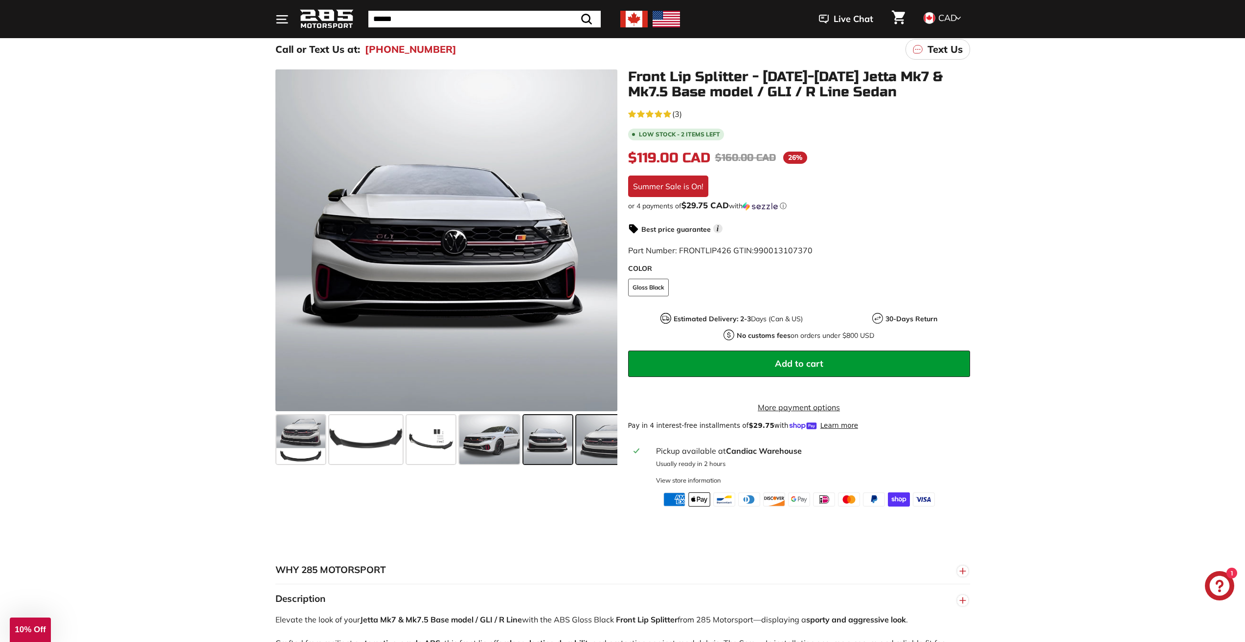
click at [592, 451] on span at bounding box center [605, 439] width 58 height 49
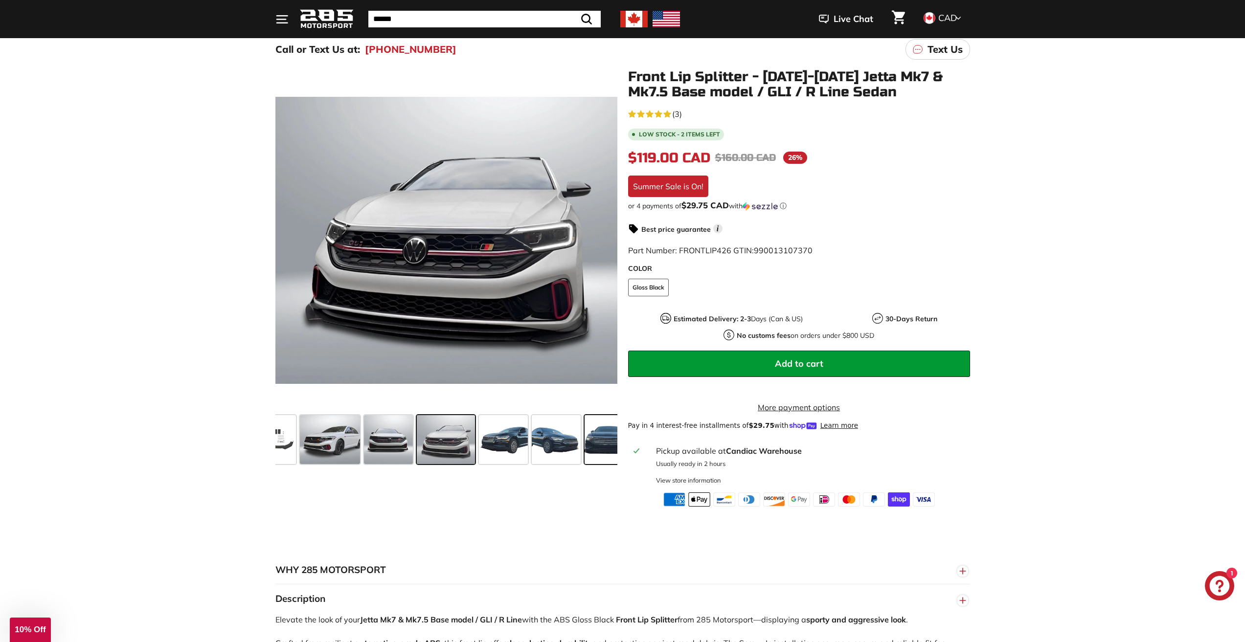
click at [586, 446] on span at bounding box center [608, 439] width 49 height 49
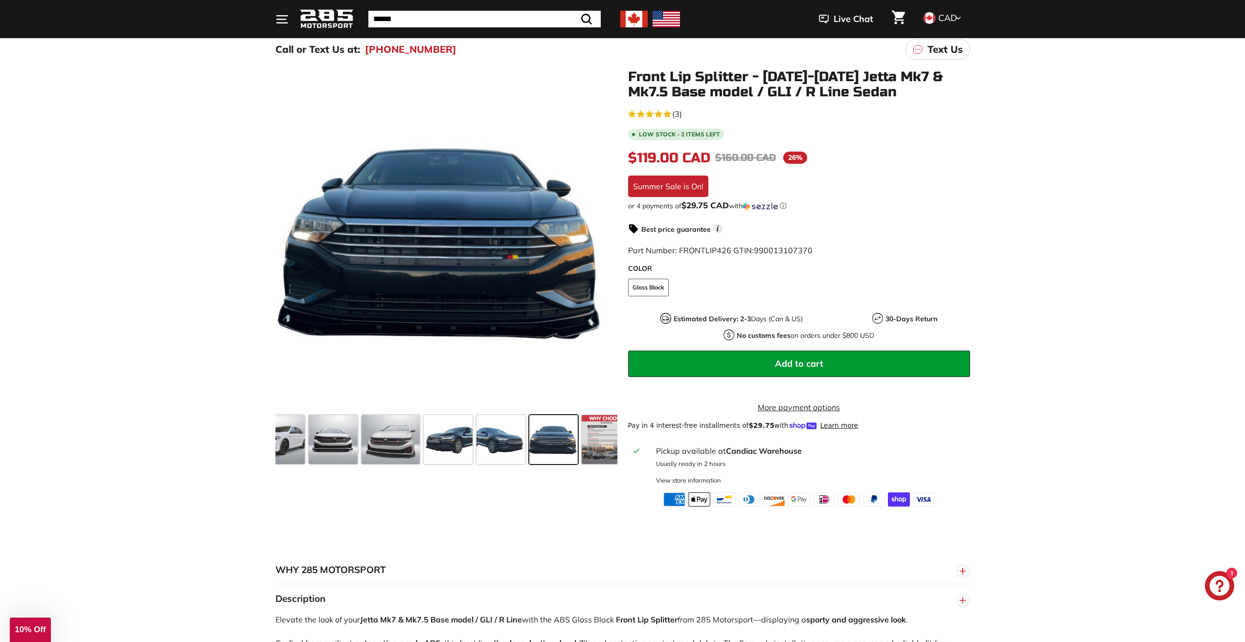
scroll to position [0, 230]
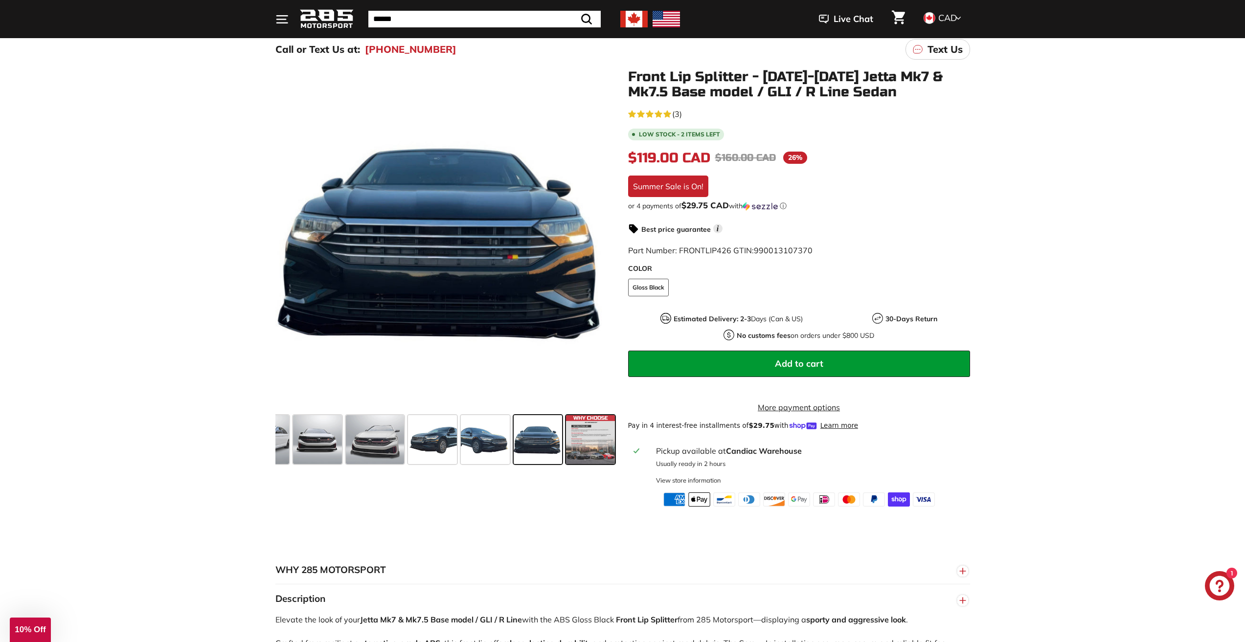
click at [582, 444] on span at bounding box center [590, 439] width 49 height 49
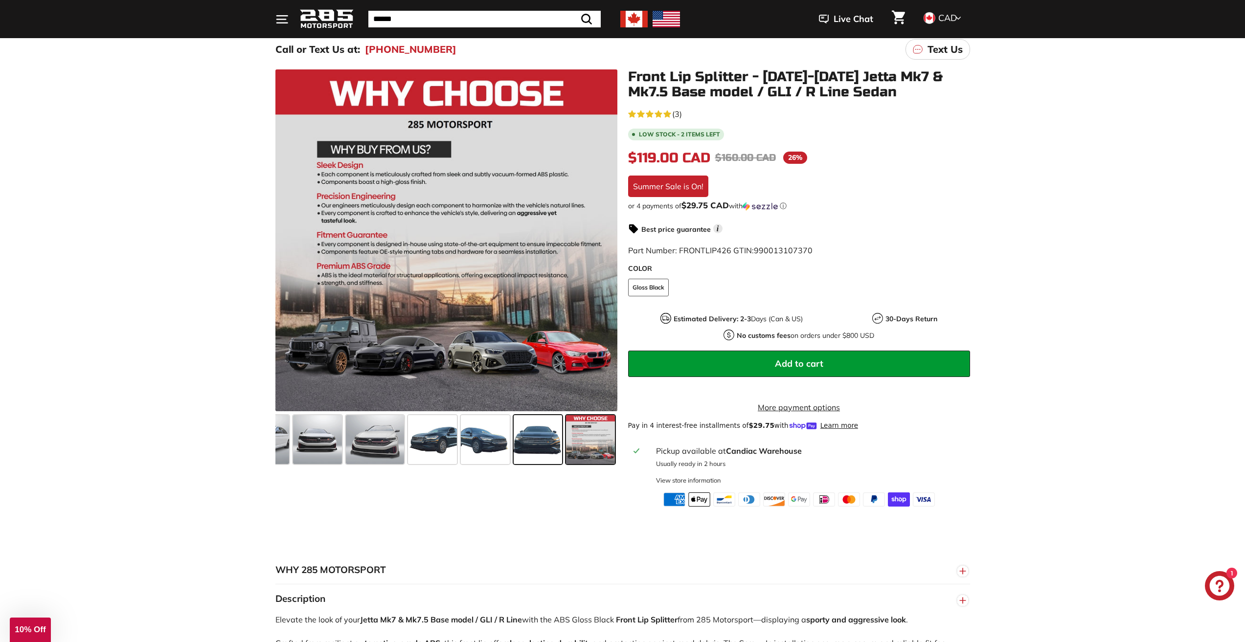
click at [529, 438] on span at bounding box center [538, 439] width 49 height 49
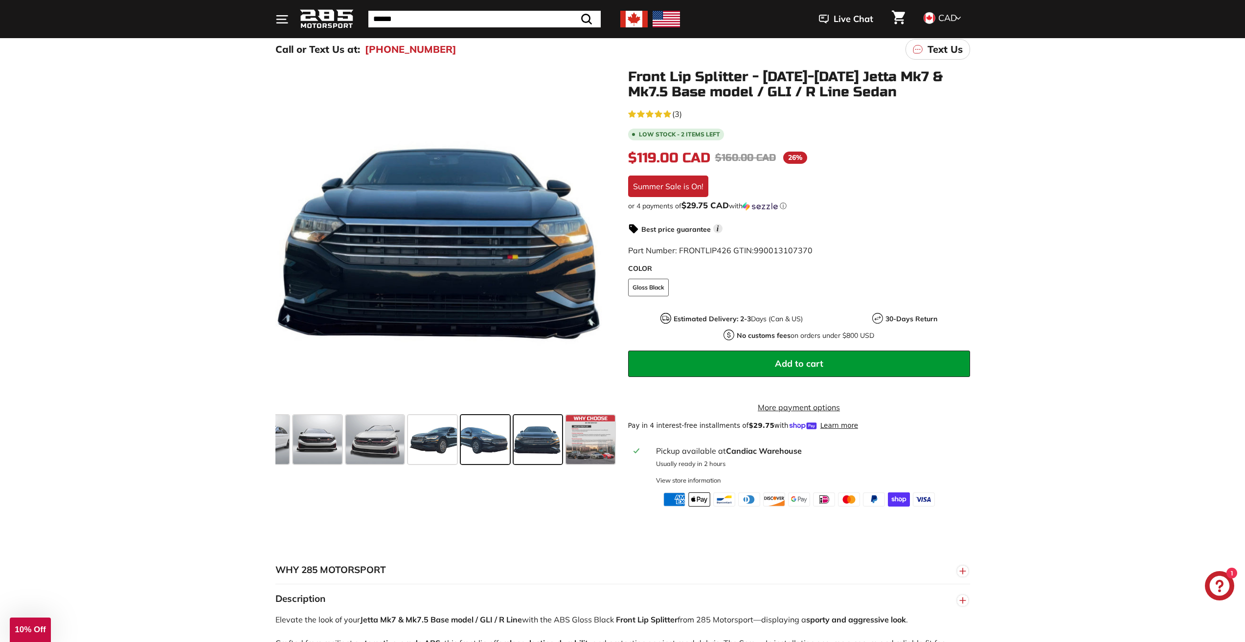
click at [506, 438] on span at bounding box center [485, 439] width 49 height 49
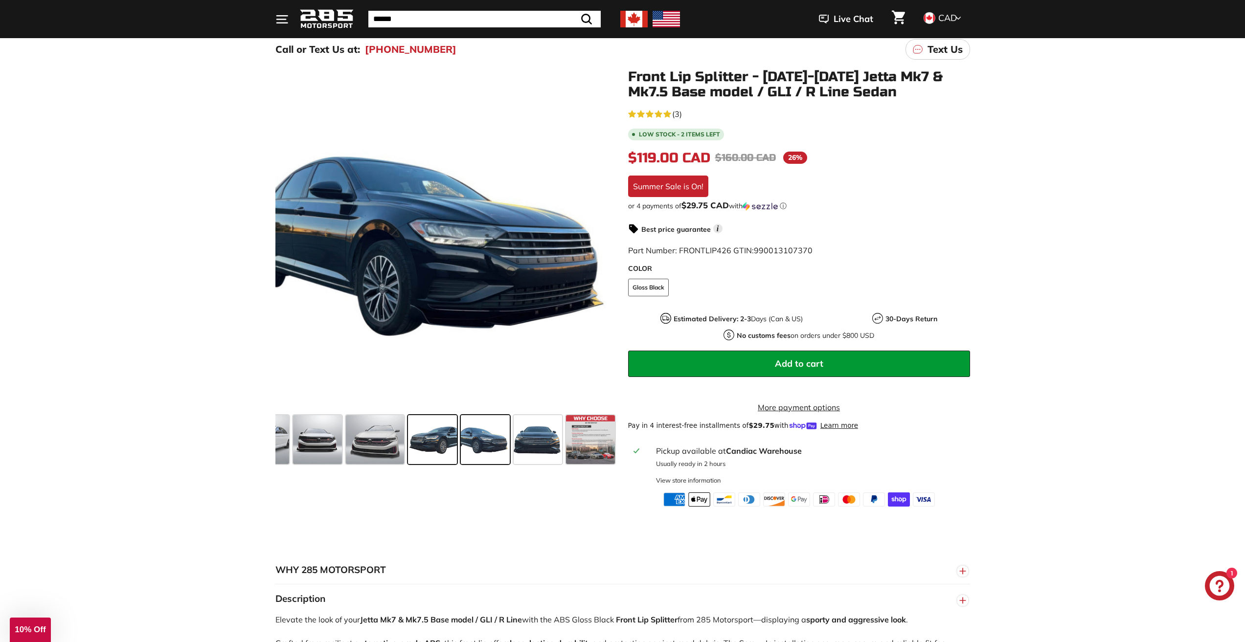
click at [450, 430] on span at bounding box center [432, 439] width 49 height 49
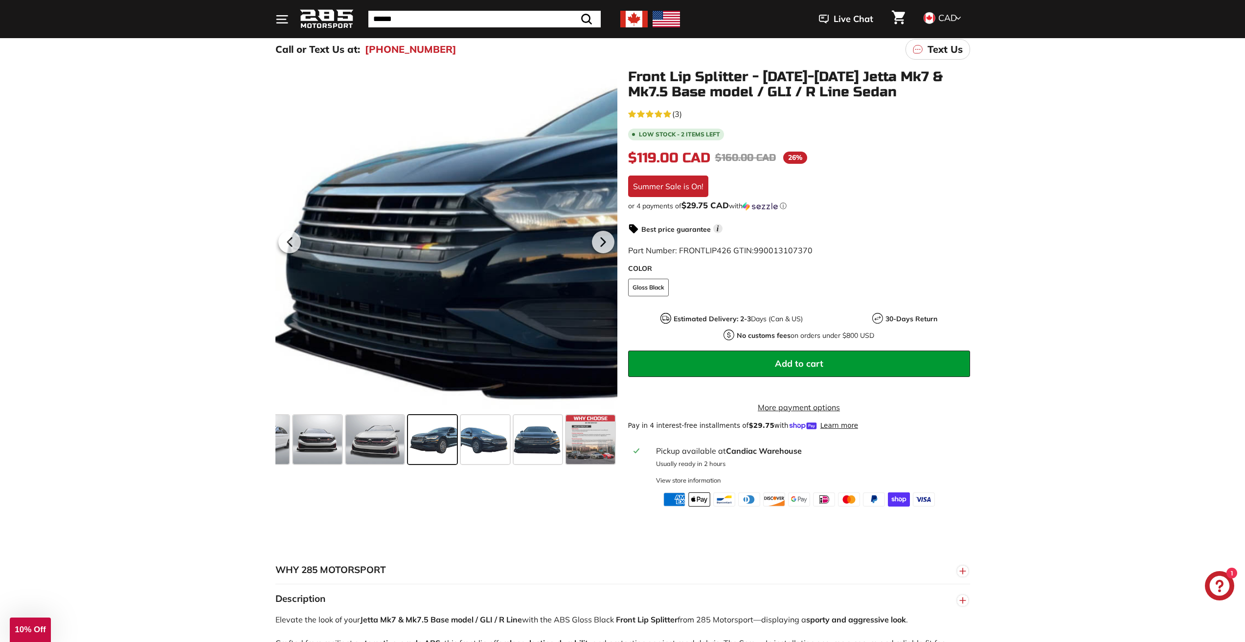
click at [305, 246] on div at bounding box center [446, 240] width 342 height 342
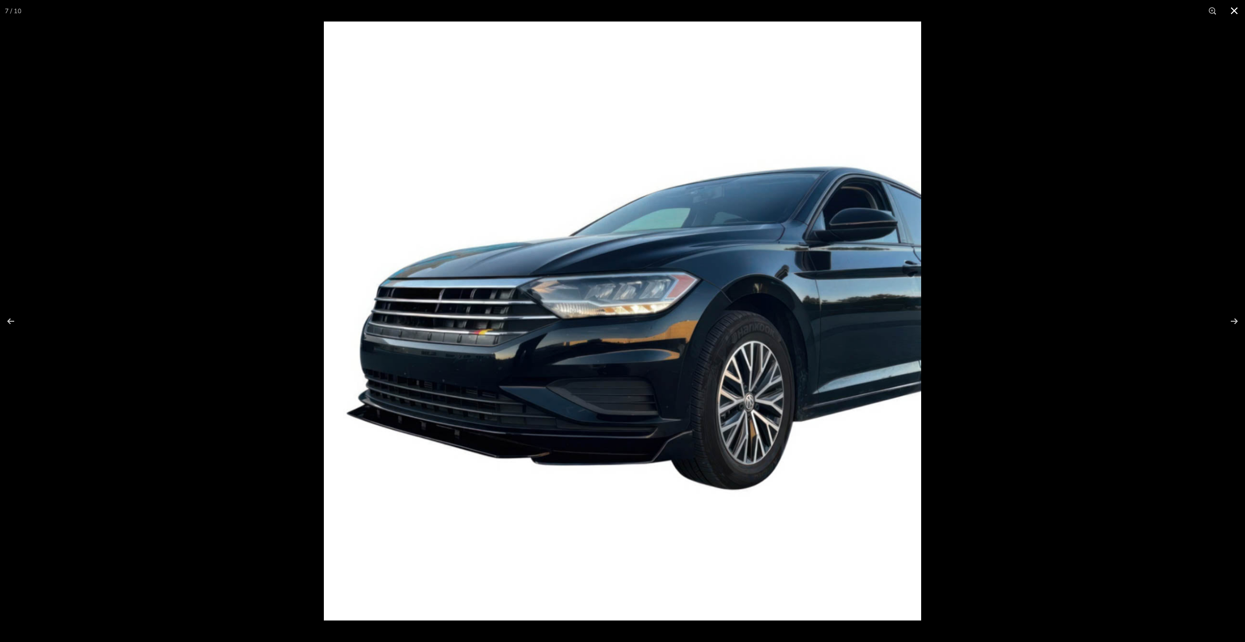
click at [299, 246] on div at bounding box center [622, 321] width 1245 height 642
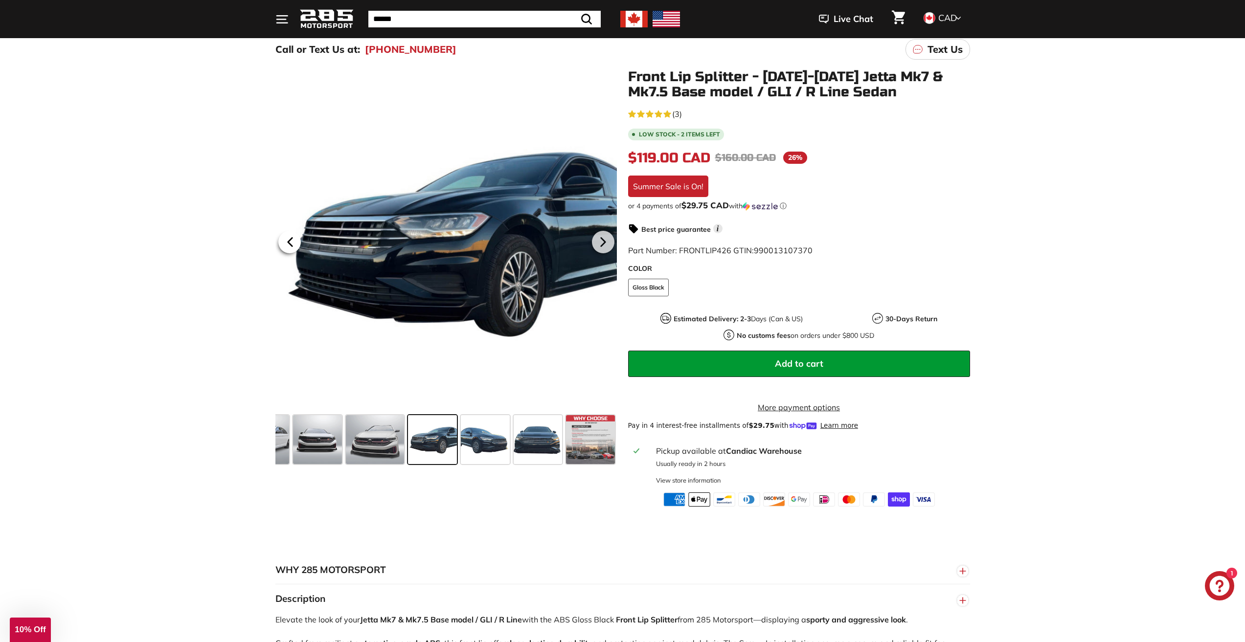
click at [290, 240] on icon at bounding box center [290, 242] width 4 height 8
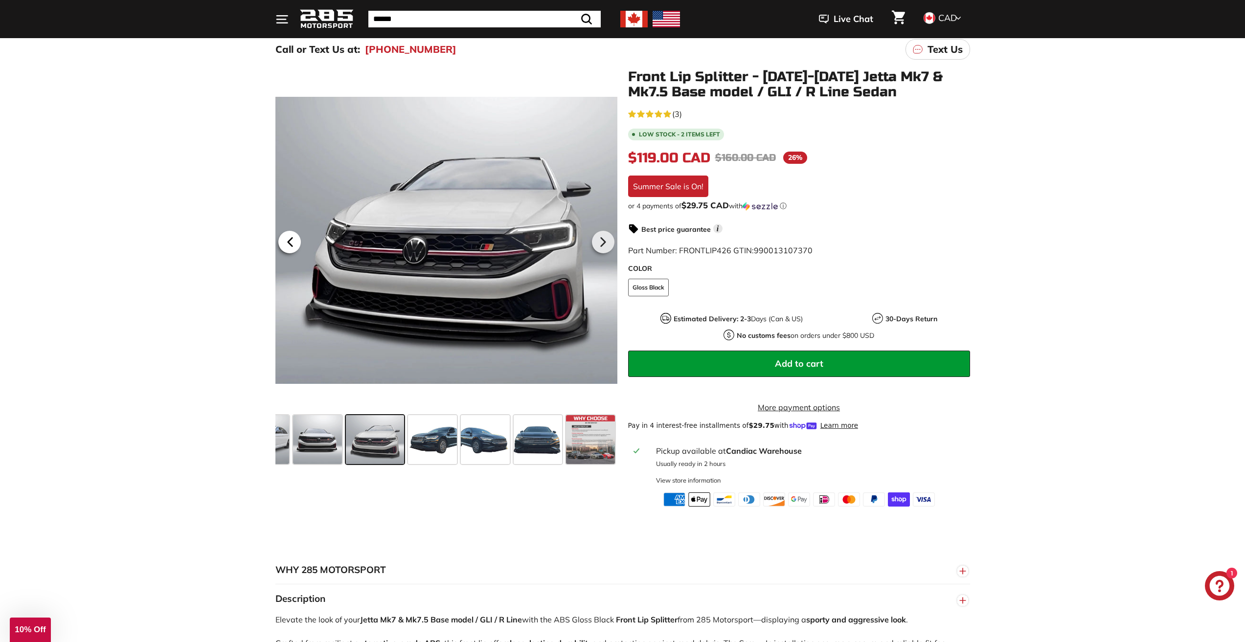
click at [290, 240] on icon at bounding box center [290, 242] width 4 height 8
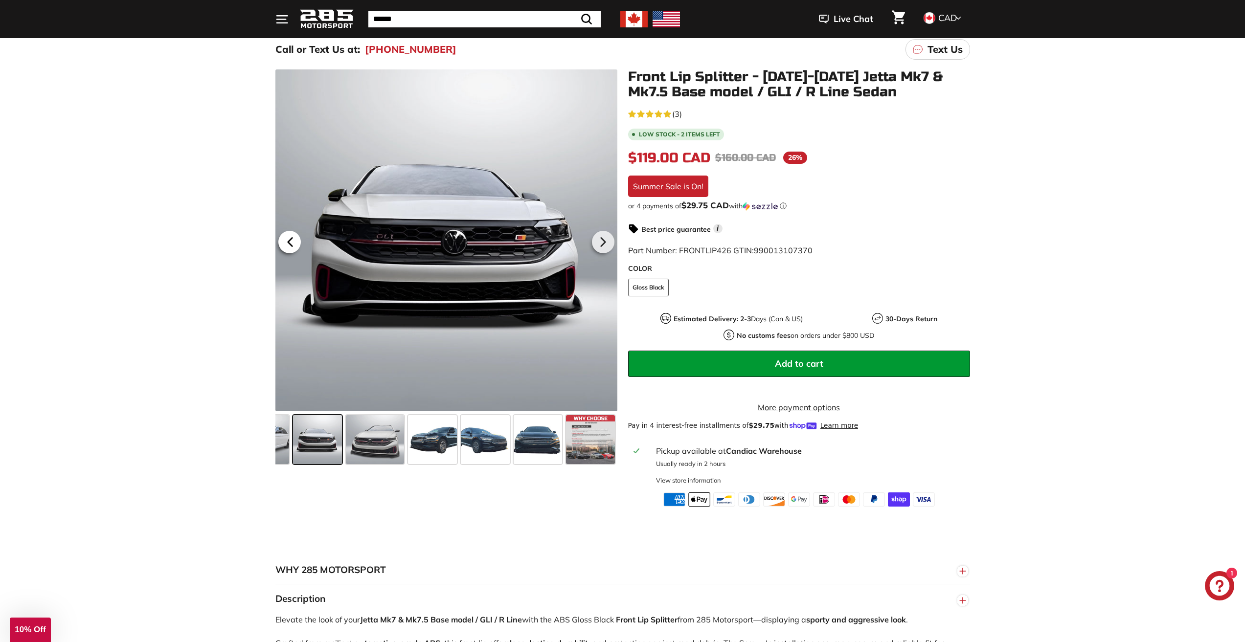
click at [290, 240] on icon at bounding box center [290, 242] width 4 height 8
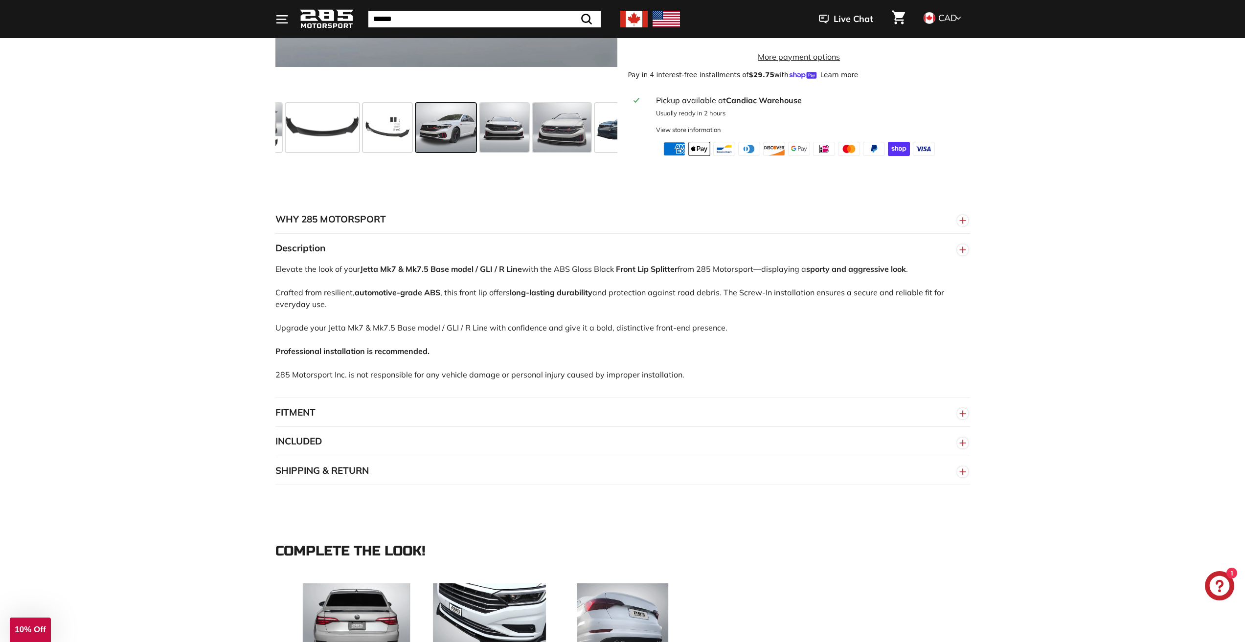
scroll to position [489, 0]
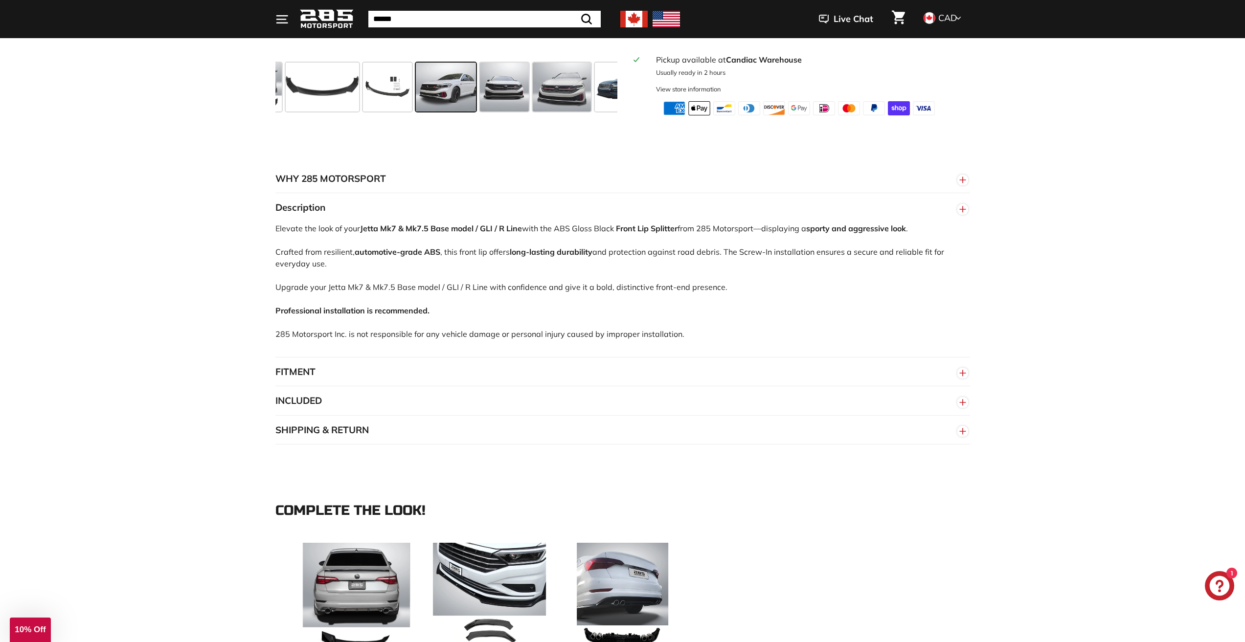
click at [367, 386] on button "FITMENT" at bounding box center [622, 372] width 694 height 29
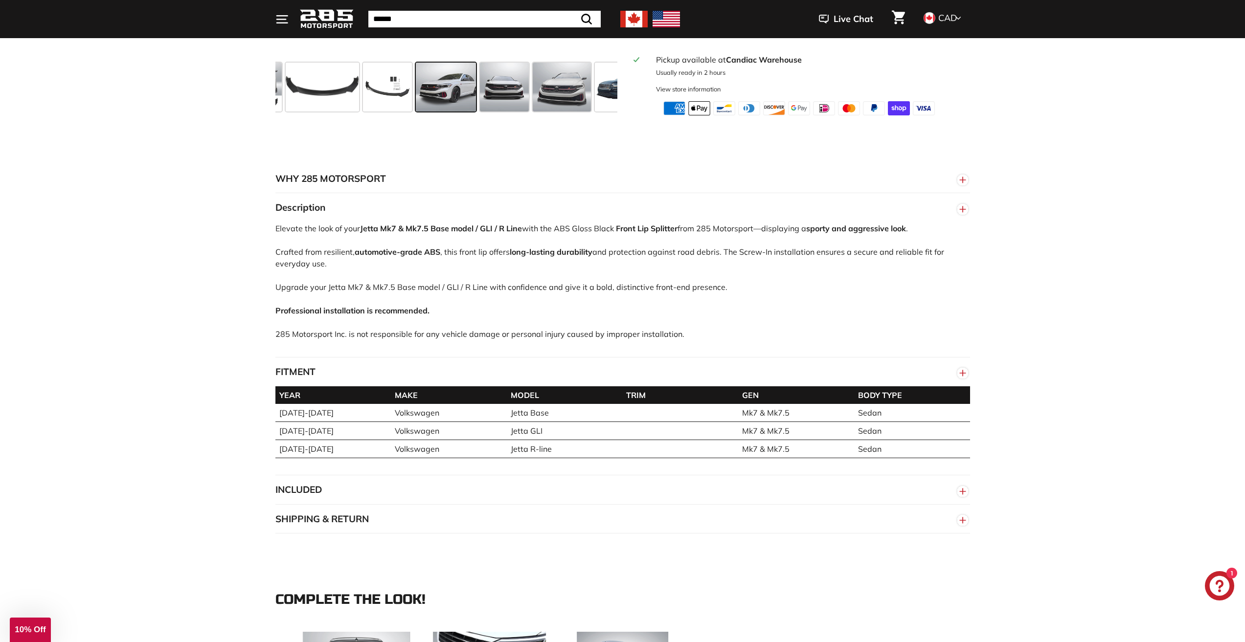
click at [415, 504] on button "INCLUDED" at bounding box center [622, 489] width 694 height 29
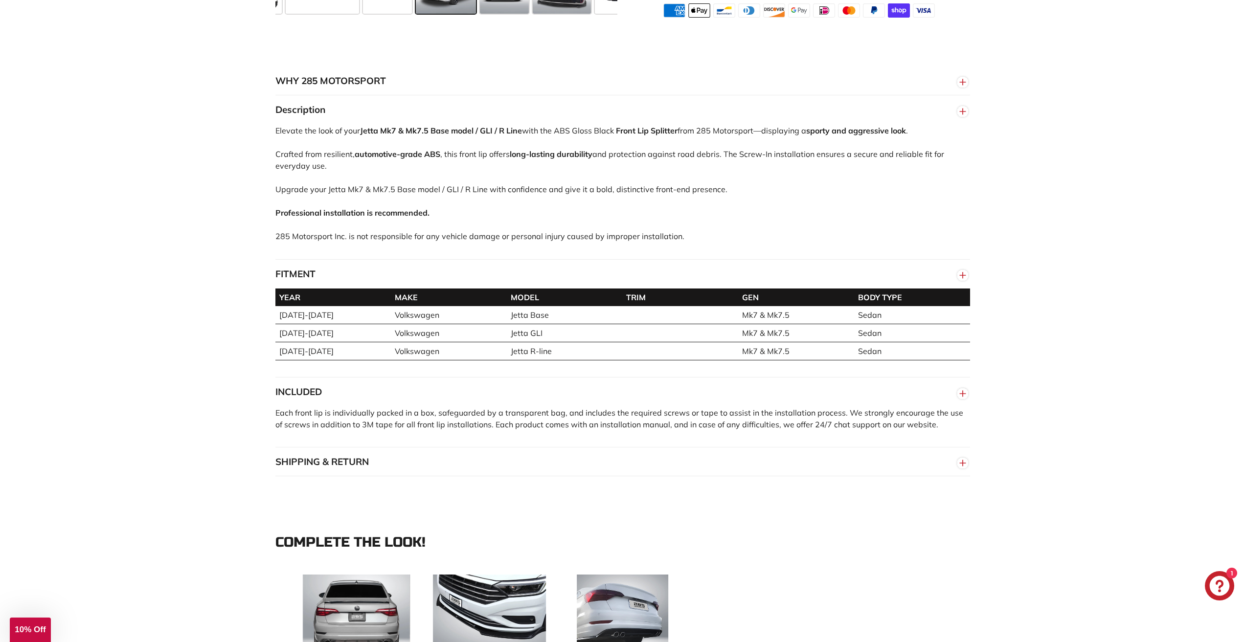
click at [409, 477] on button "SHIPPING & RETURN" at bounding box center [622, 462] width 694 height 29
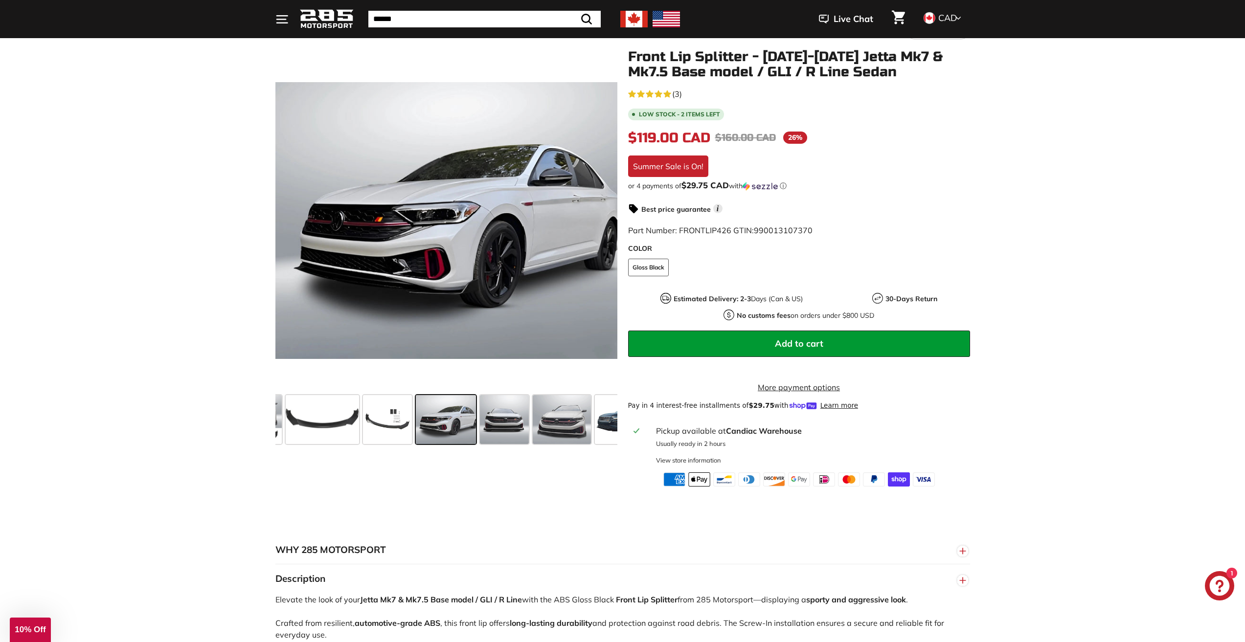
scroll to position [98, 0]
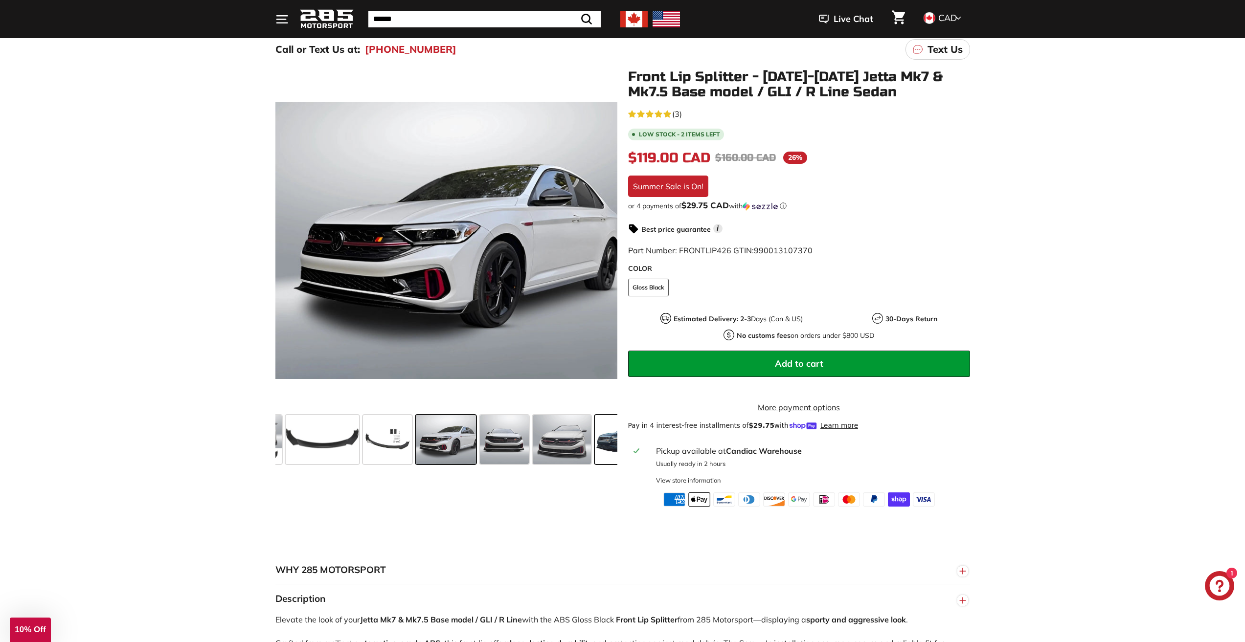
click at [600, 444] on span at bounding box center [619, 439] width 49 height 49
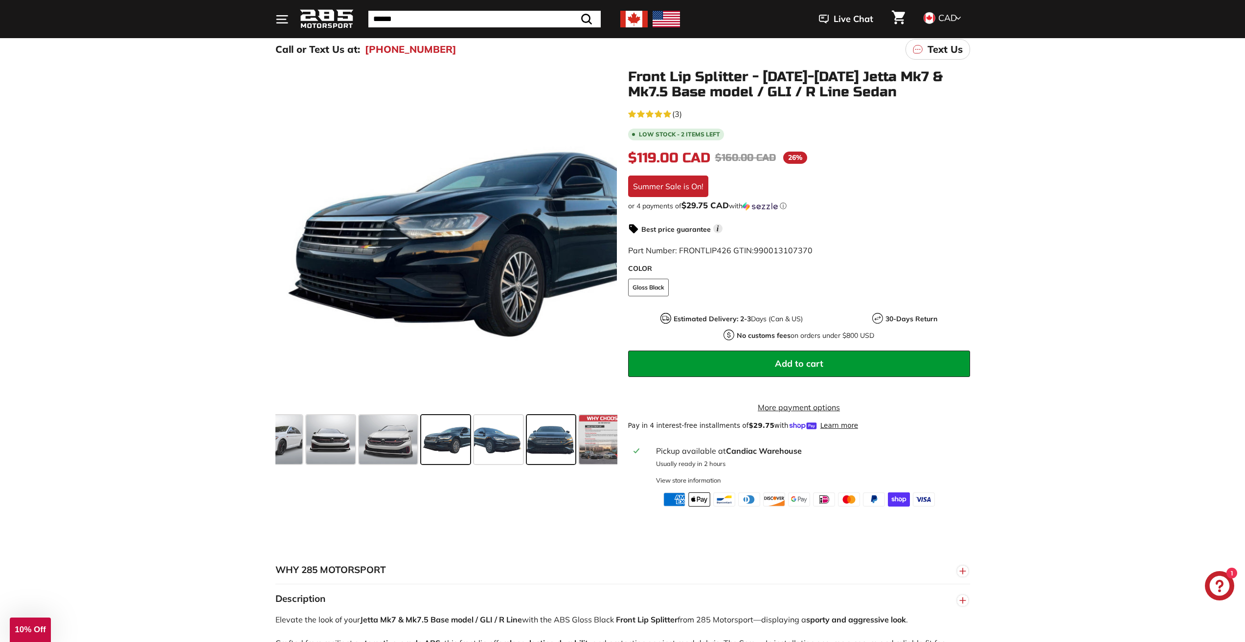
click at [535, 440] on span at bounding box center [551, 439] width 49 height 49
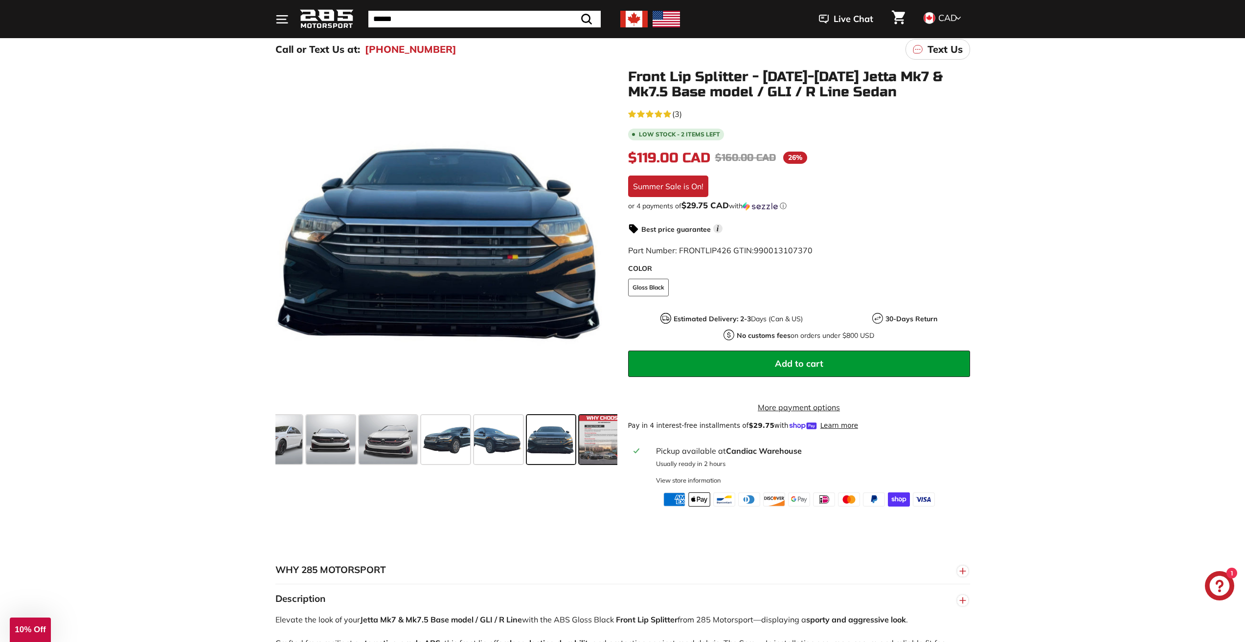
click at [579, 437] on div at bounding box center [603, 439] width 53 height 53
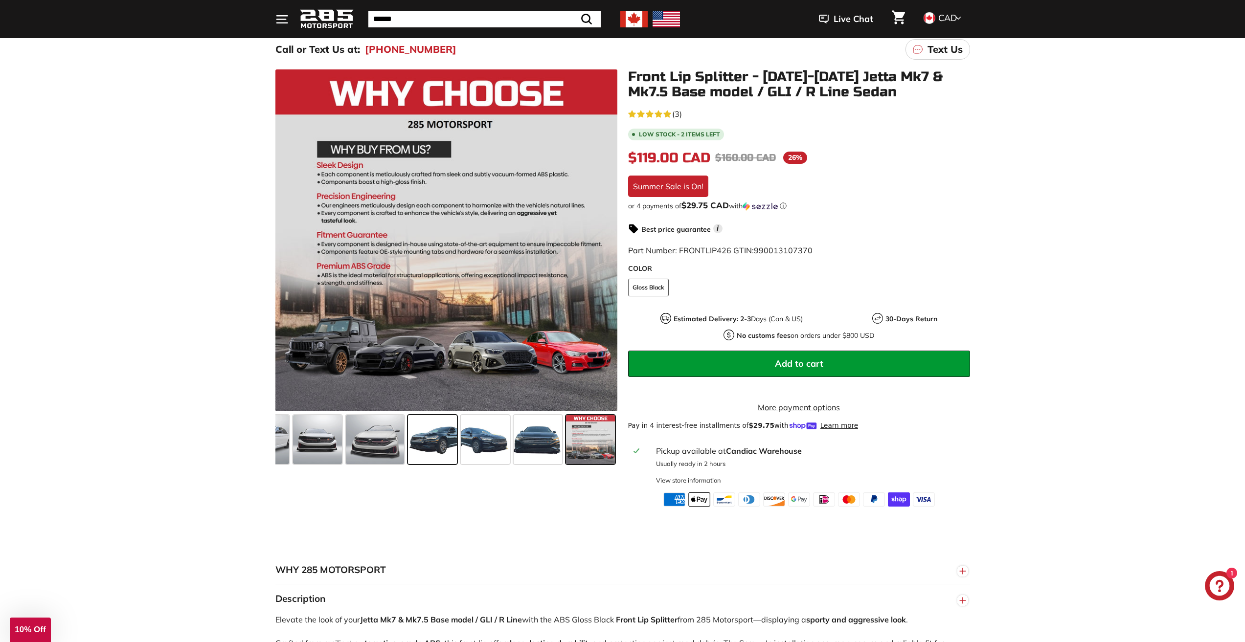
click at [427, 432] on span at bounding box center [432, 439] width 49 height 49
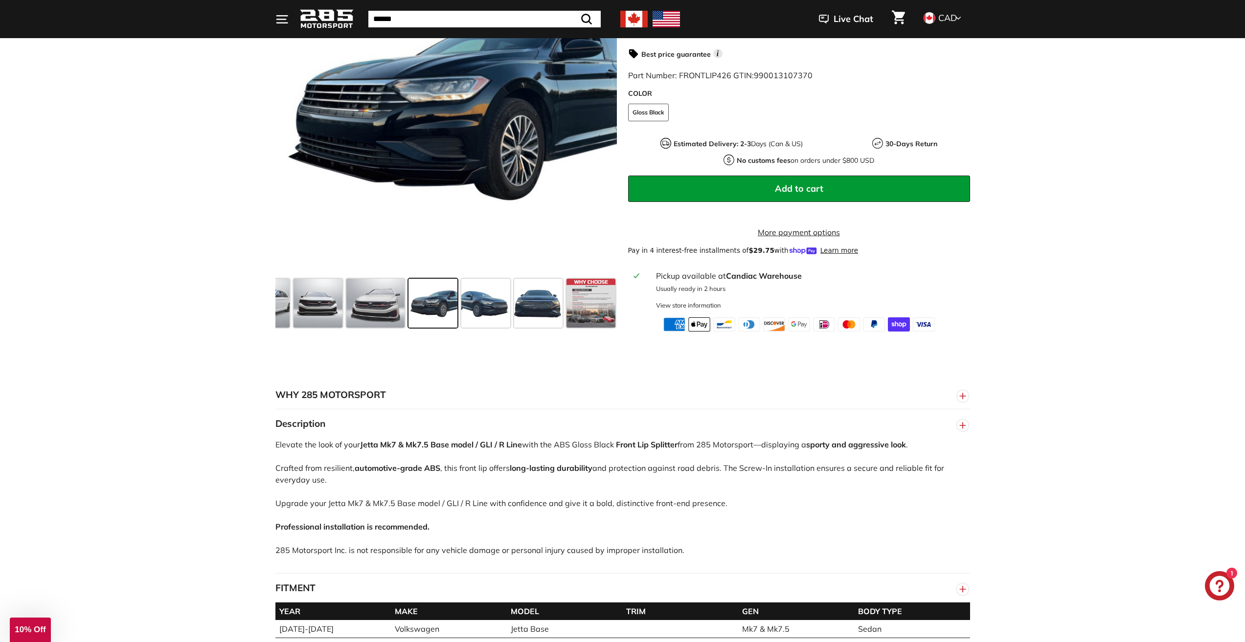
scroll to position [293, 0]
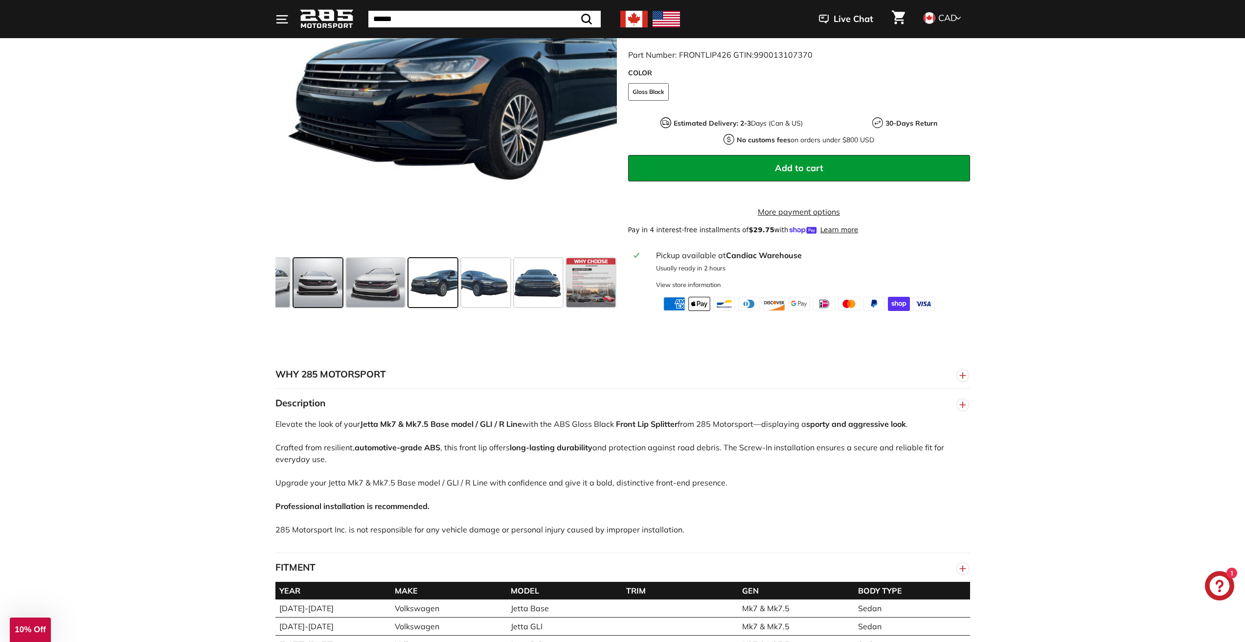
click at [328, 299] on span at bounding box center [317, 282] width 49 height 49
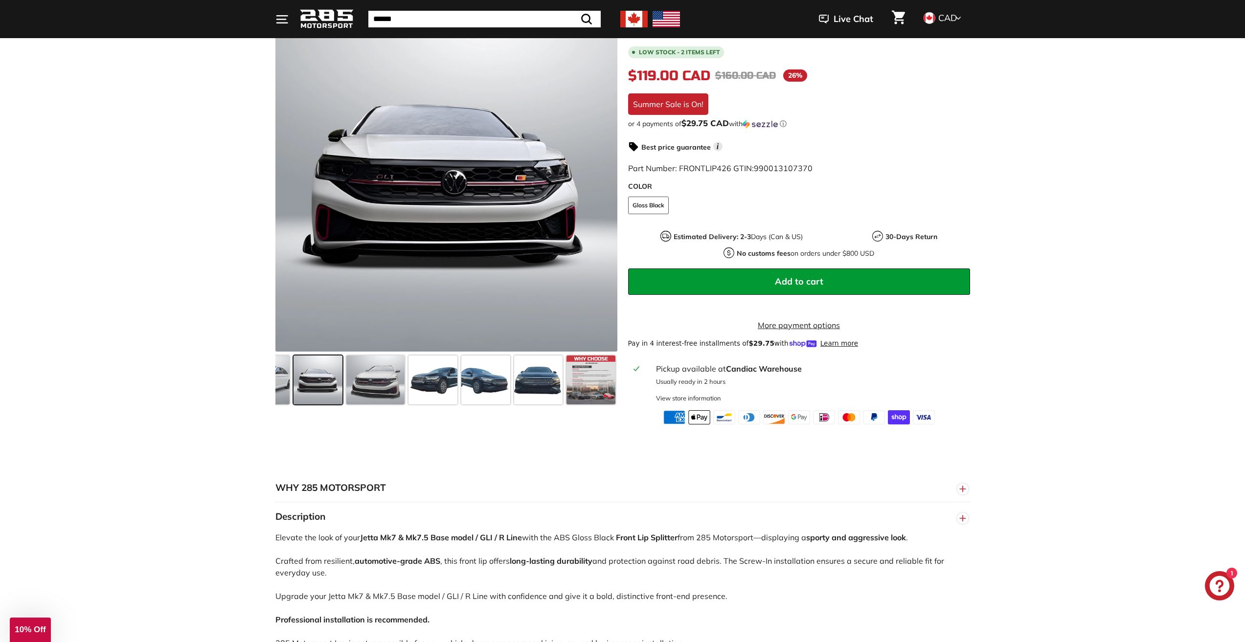
scroll to position [147, 0]
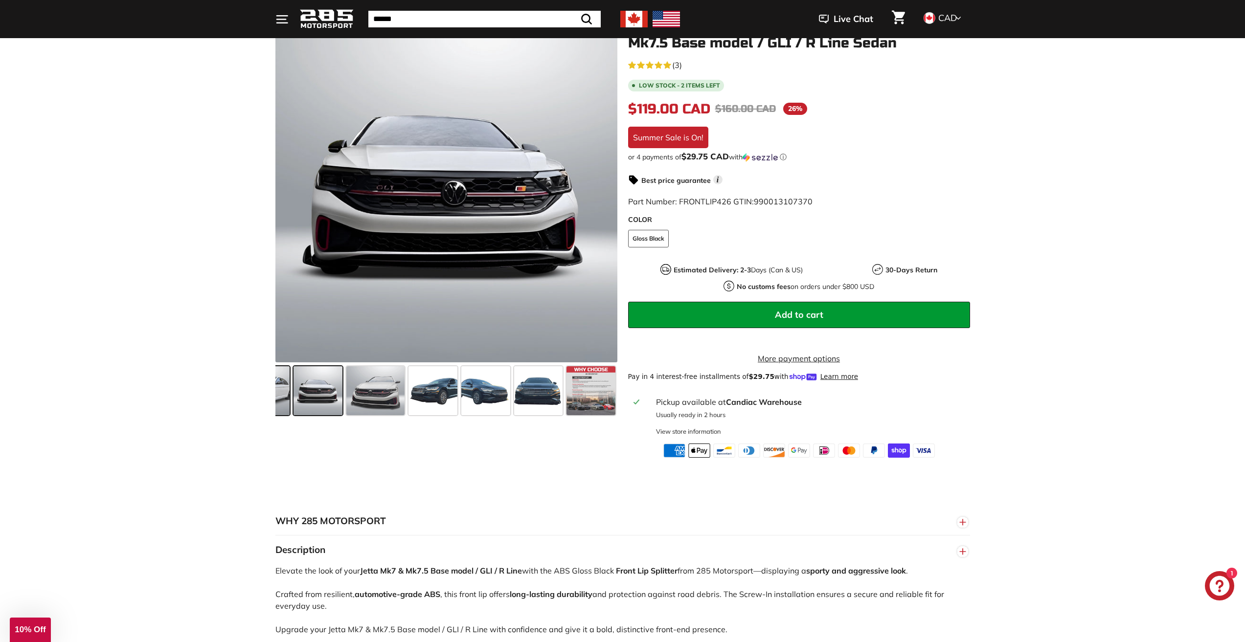
click at [276, 387] on span at bounding box center [259, 390] width 61 height 49
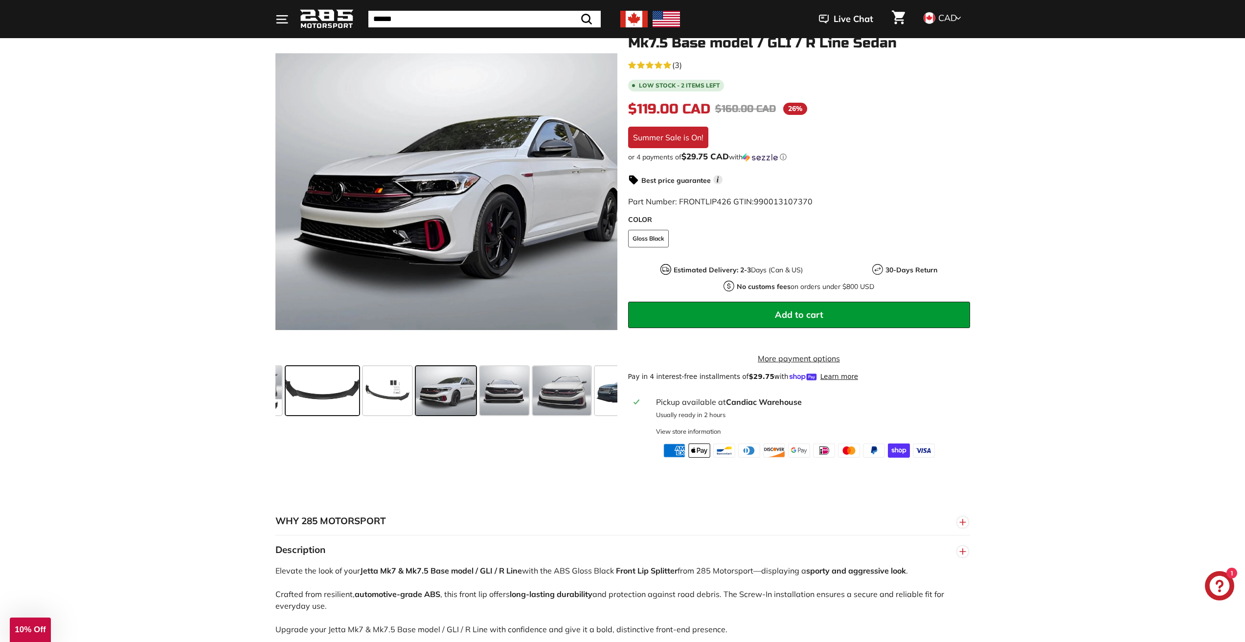
click at [292, 390] on span at bounding box center [322, 390] width 73 height 49
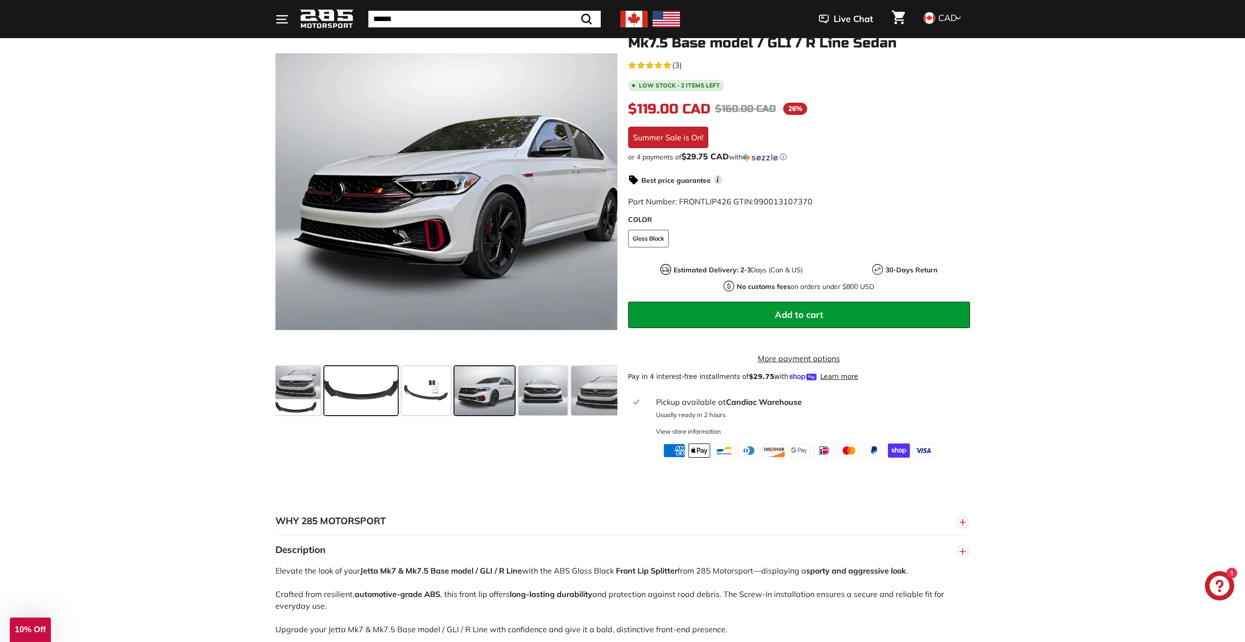
scroll to position [0, 0]
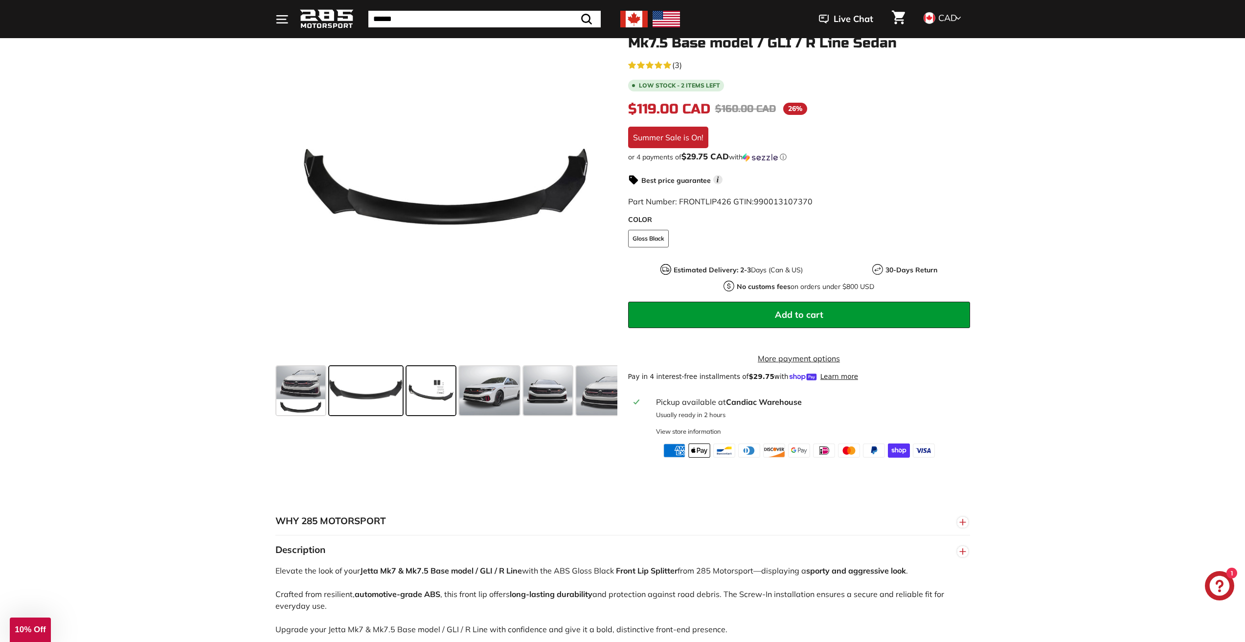
click at [431, 393] on span at bounding box center [430, 390] width 49 height 49
